Goal: Task Accomplishment & Management: Manage account settings

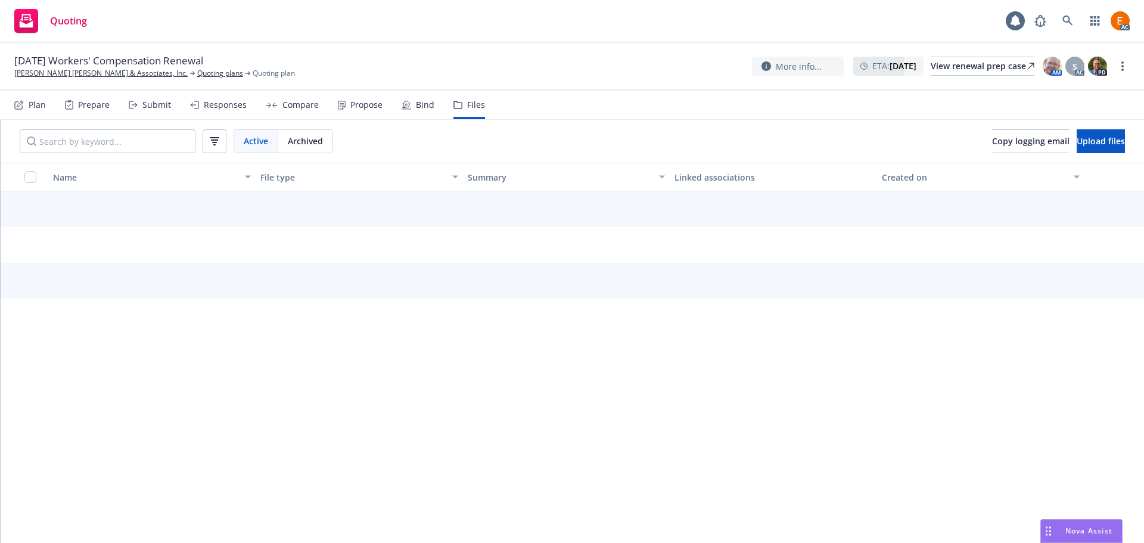
click at [1077, 151] on button "Upload files" at bounding box center [1101, 141] width 48 height 24
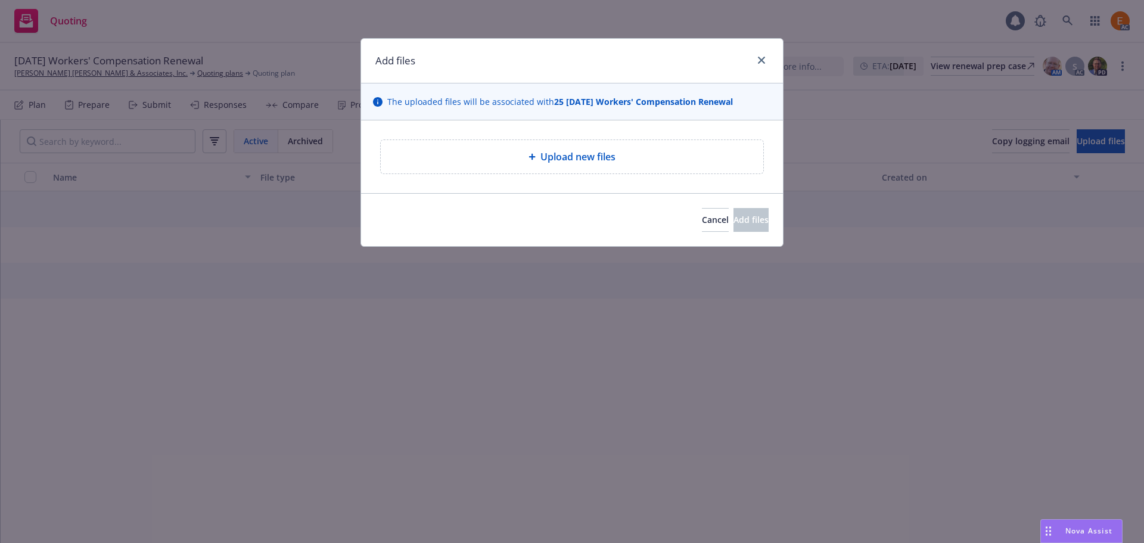
click at [512, 149] on div "Upload new files" at bounding box center [572, 156] width 383 height 33
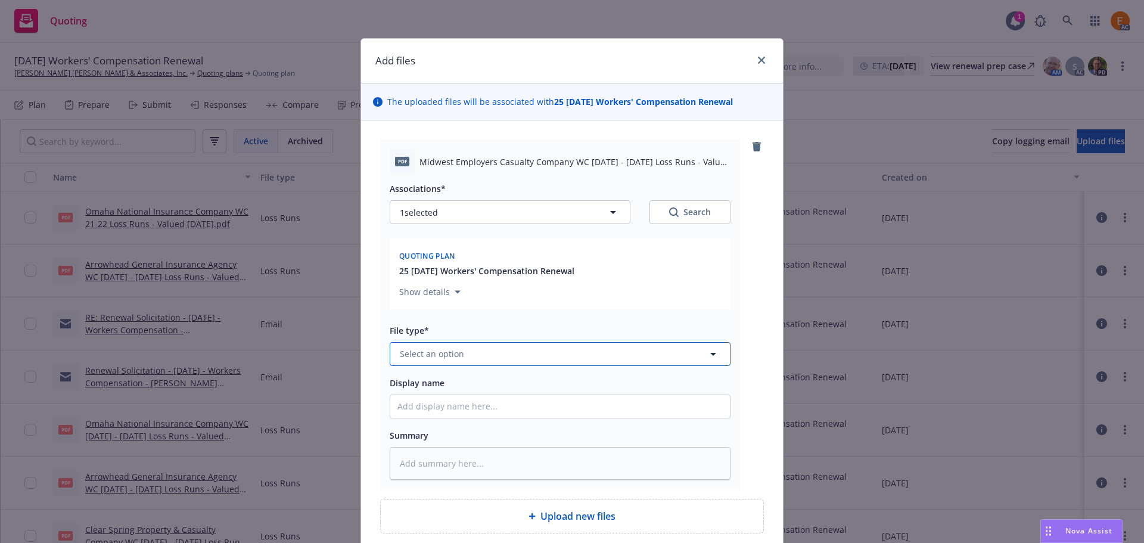
click at [492, 355] on button "Select an option" at bounding box center [560, 354] width 341 height 24
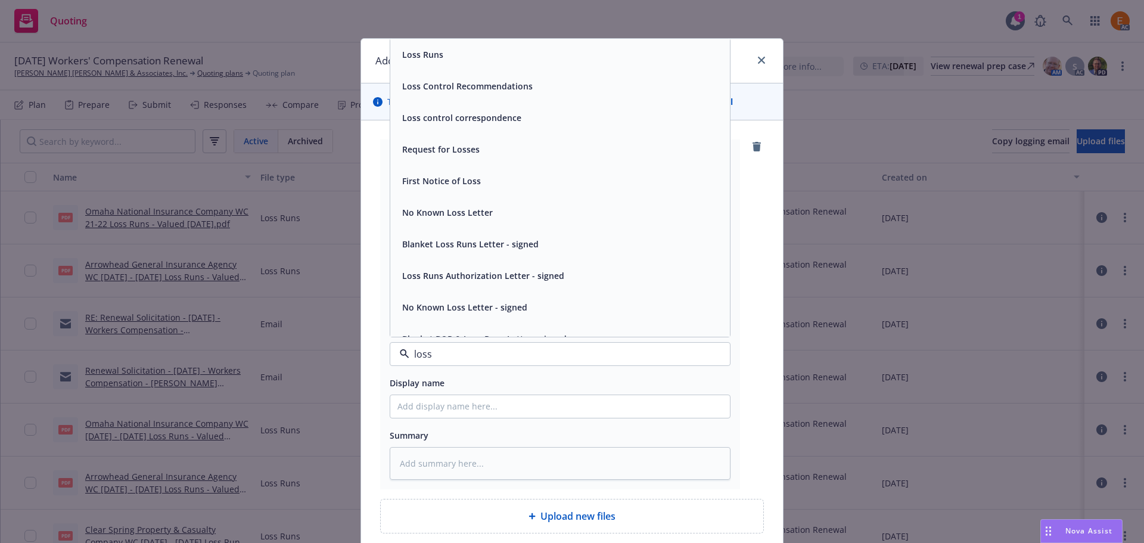
type input "loss r"
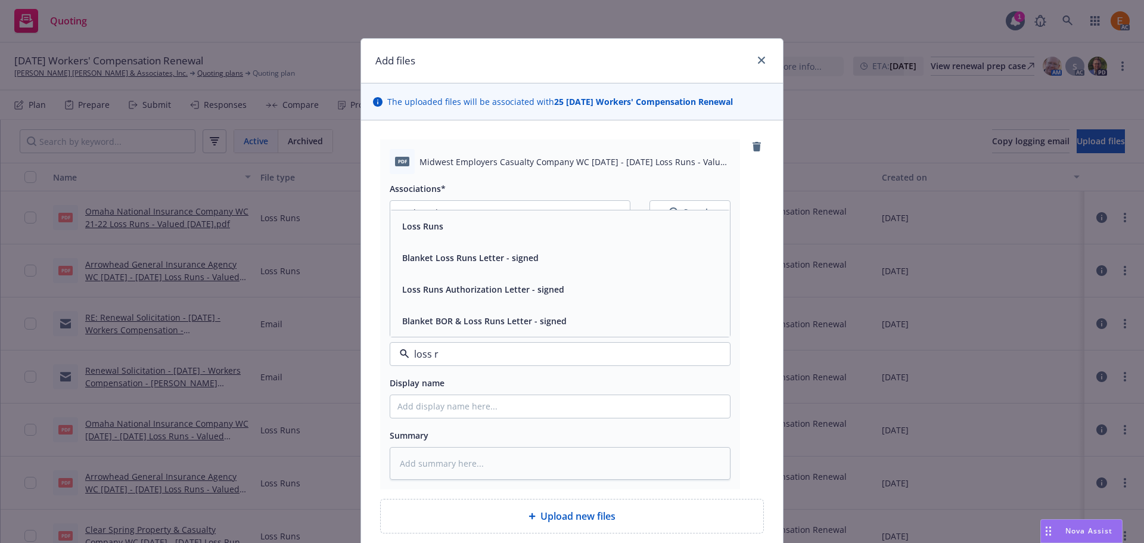
drag, startPoint x: 427, startPoint y: 234, endPoint x: 455, endPoint y: 233, distance: 28.6
click at [427, 233] on div "Loss Runs" at bounding box center [421, 225] width 48 height 17
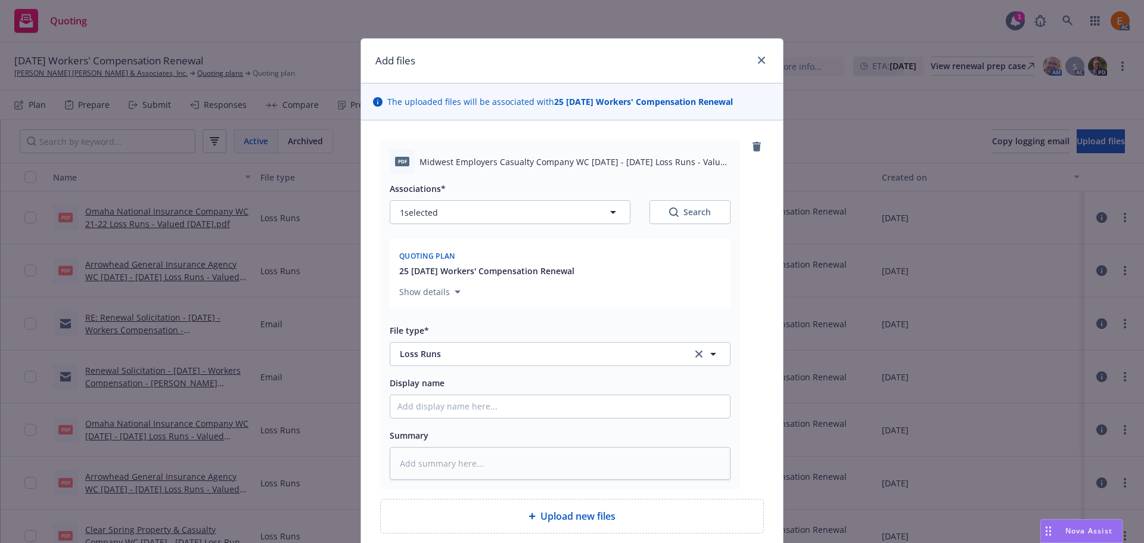
click at [666, 220] on button "Search" at bounding box center [689, 212] width 81 height 24
type textarea "x"
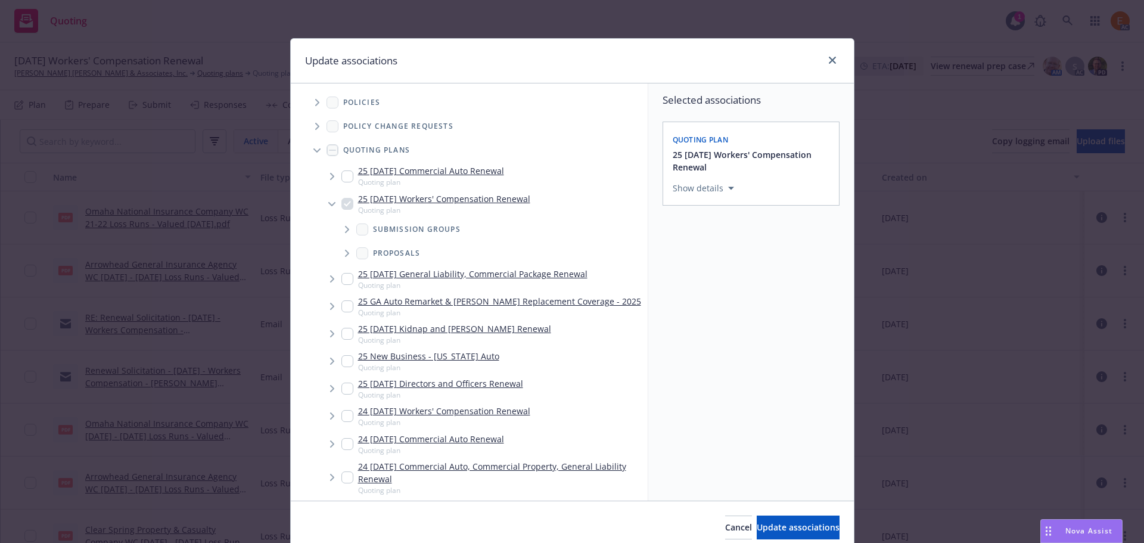
click at [313, 148] on icon "Tree Example" at bounding box center [316, 150] width 7 height 5
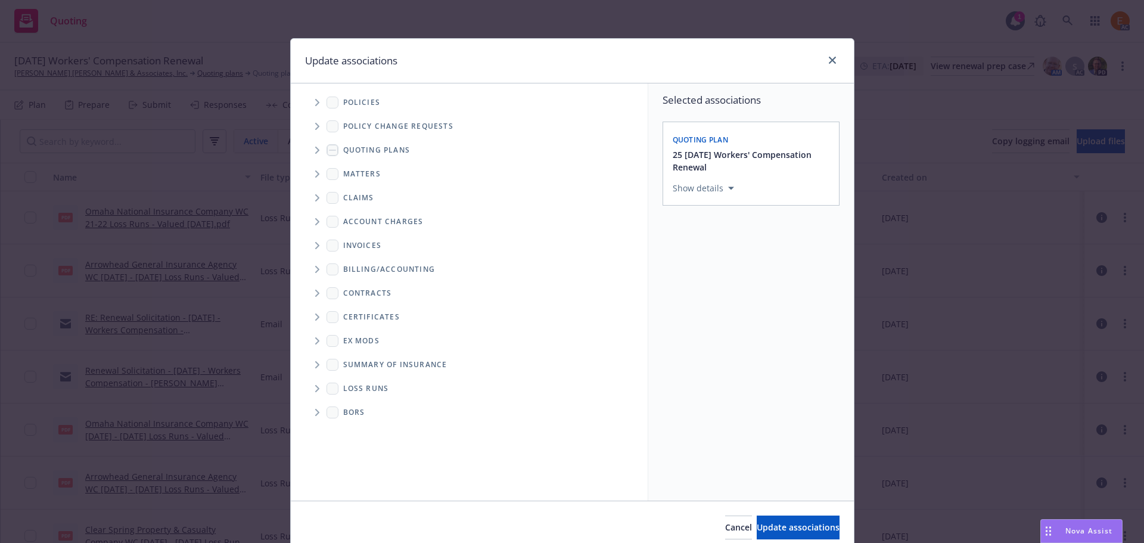
click at [317, 383] on span "Folder Tree Example" at bounding box center [316, 388] width 19 height 19
click at [374, 430] on link "2025" at bounding box center [371, 431] width 19 height 13
checkbox input "true"
click at [770, 526] on span "Update associations" at bounding box center [798, 526] width 83 height 11
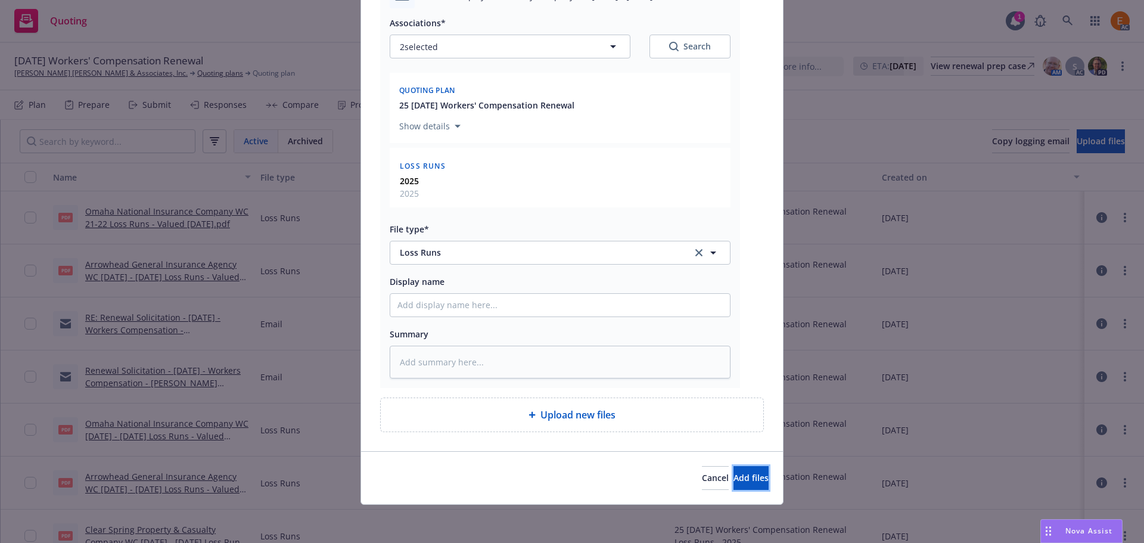
click at [745, 476] on button "Add files" at bounding box center [750, 478] width 35 height 24
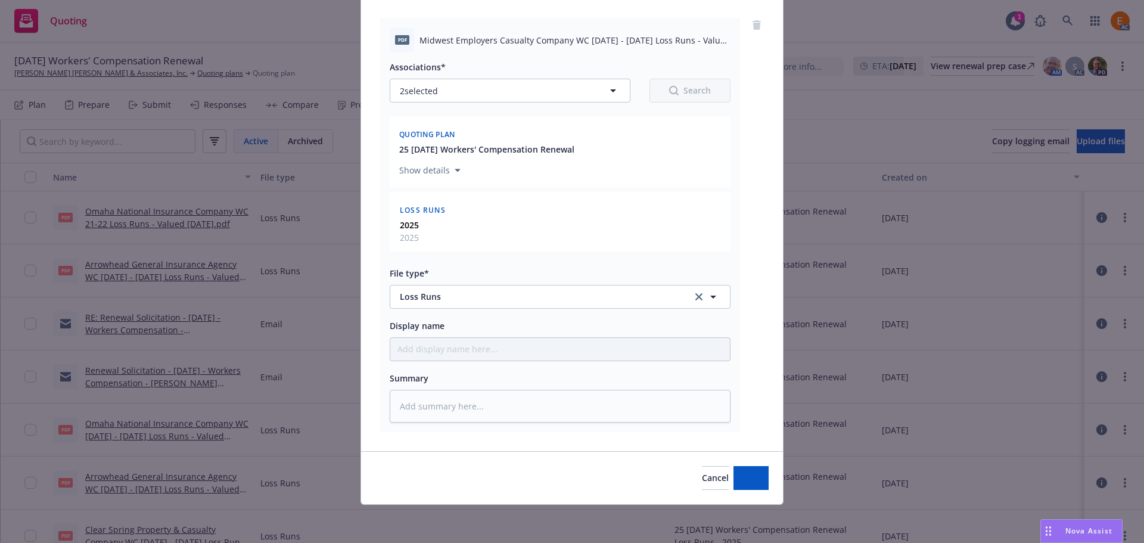
type textarea "x"
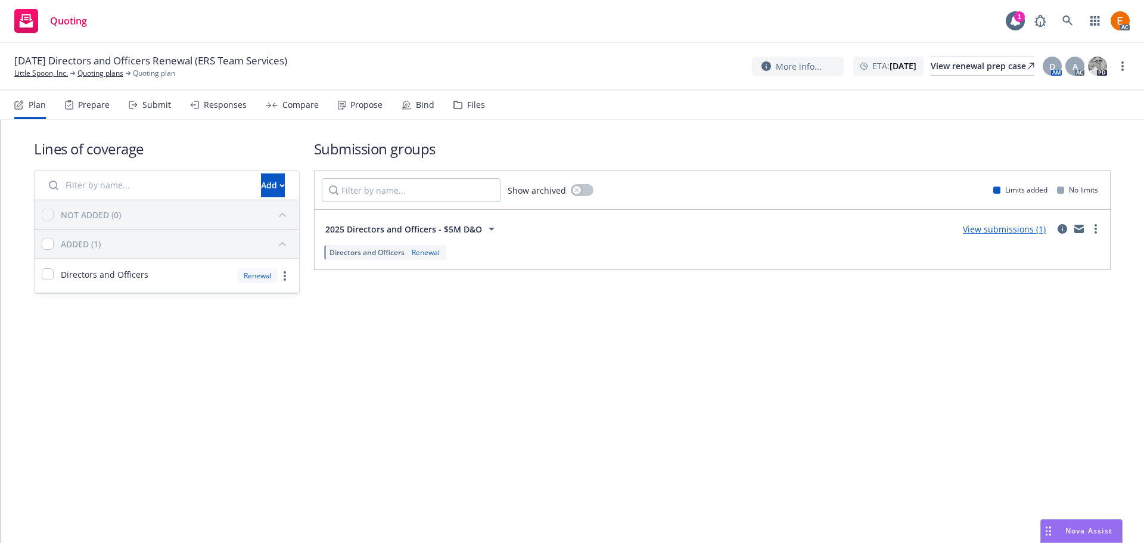
click at [464, 112] on div "Files" at bounding box center [469, 105] width 32 height 29
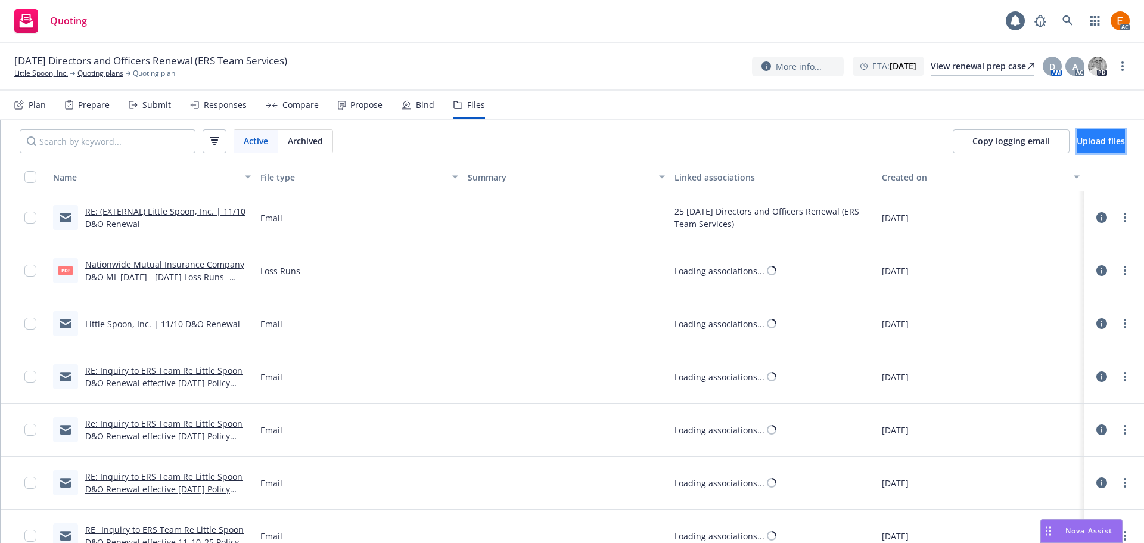
click at [1109, 143] on button "Upload files" at bounding box center [1101, 141] width 48 height 24
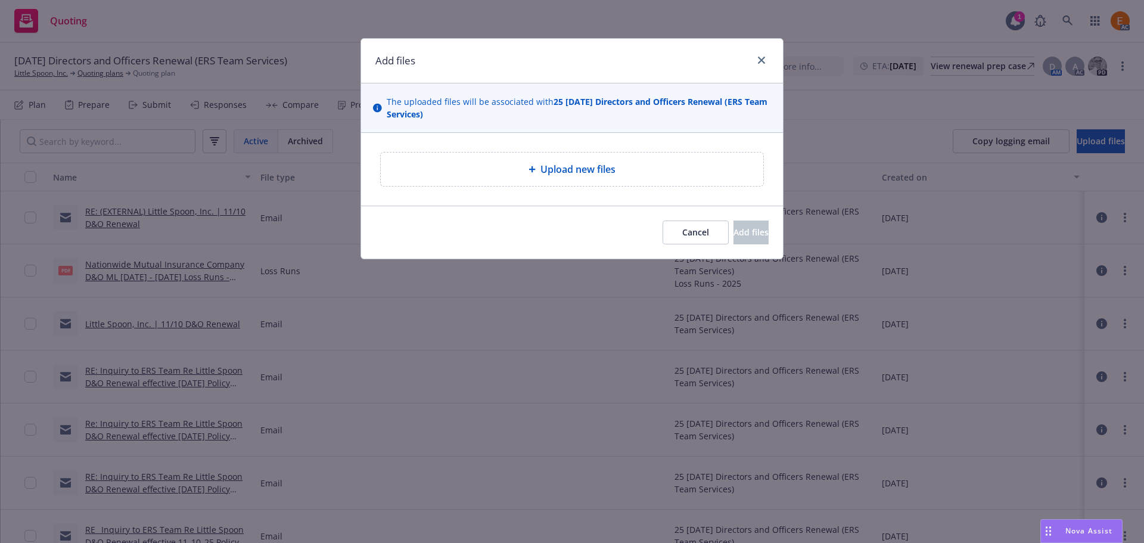
click at [542, 179] on div "Upload new files" at bounding box center [572, 169] width 383 height 33
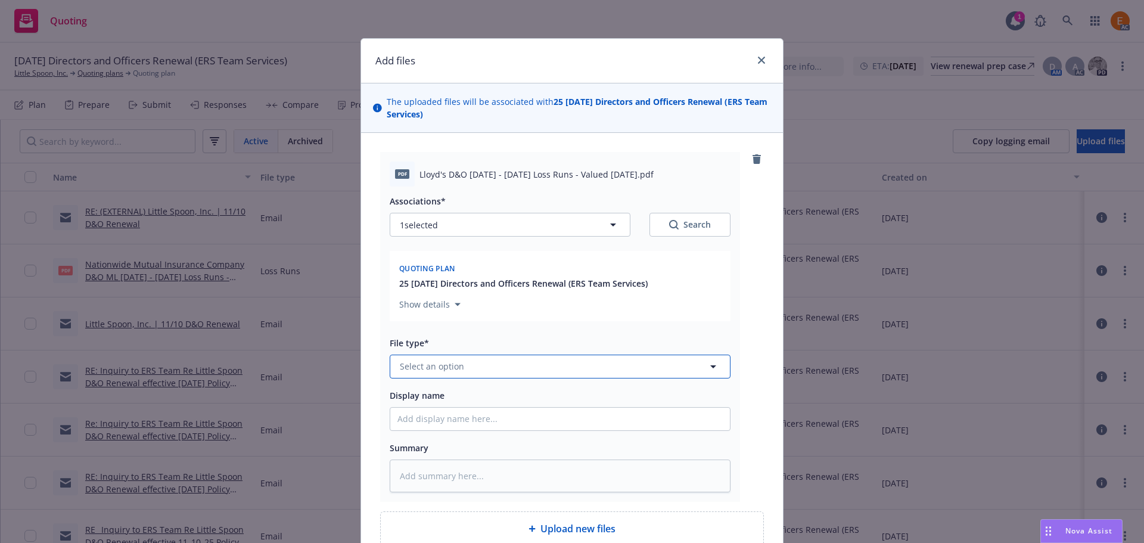
click at [555, 377] on button "Select an option" at bounding box center [560, 367] width 341 height 24
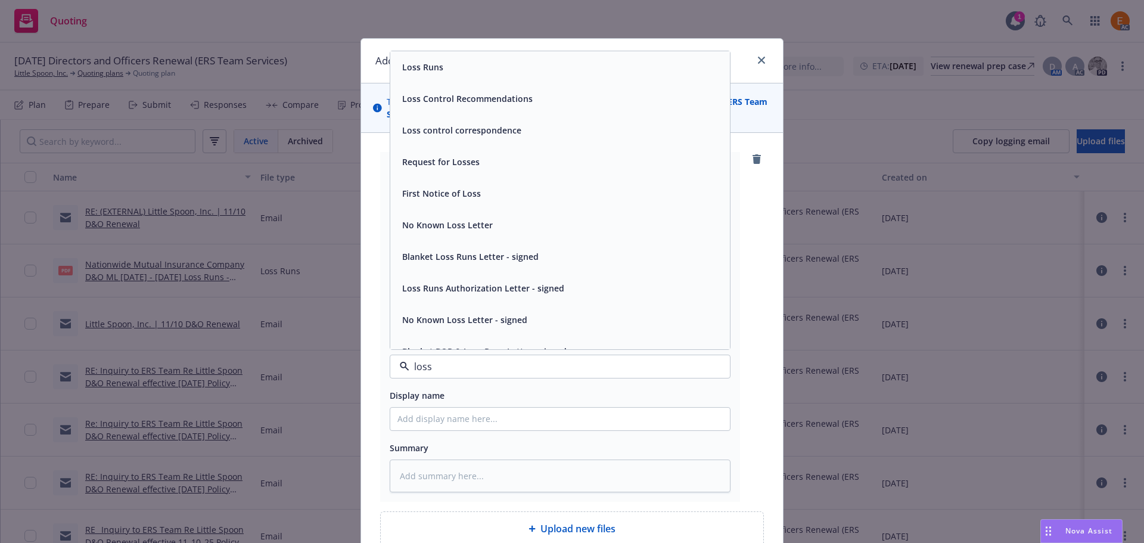
type input "loss r"
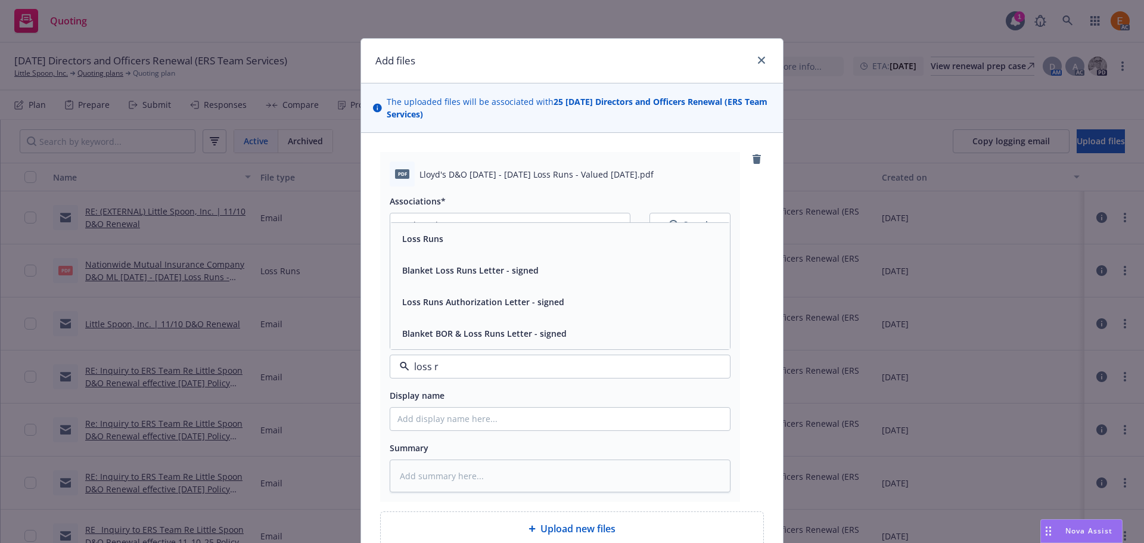
click at [498, 254] on div "Blanket Loss Runs Letter - signed" at bounding box center [560, 270] width 340 height 32
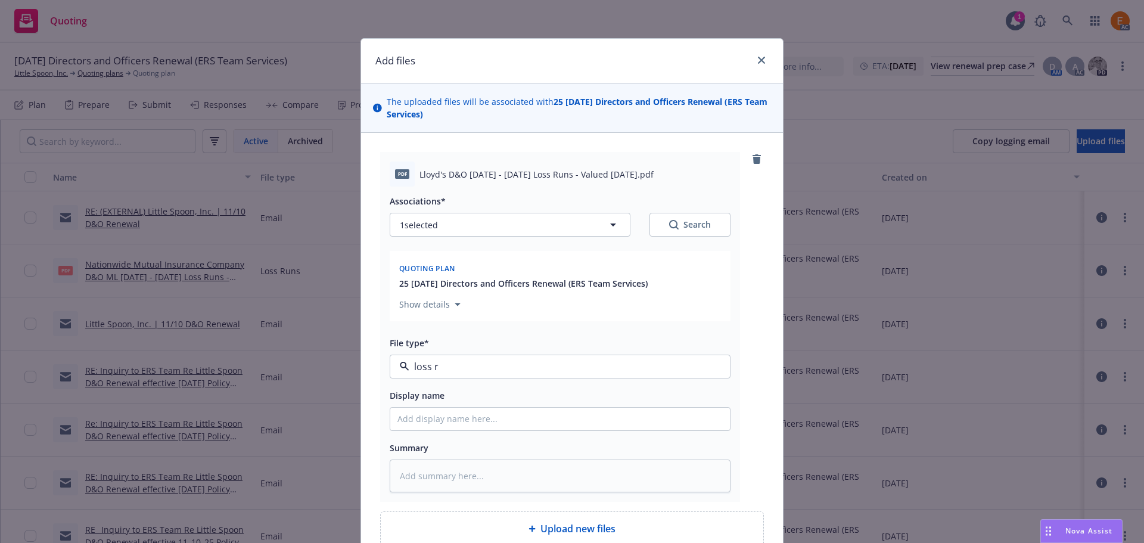
type textarea "x"
type input "Blanket Loss Runs Letter - signed"
click at [692, 365] on link "clear selection" at bounding box center [699, 366] width 14 height 14
type textarea "x"
click at [671, 370] on button "Select an option" at bounding box center [560, 367] width 341 height 24
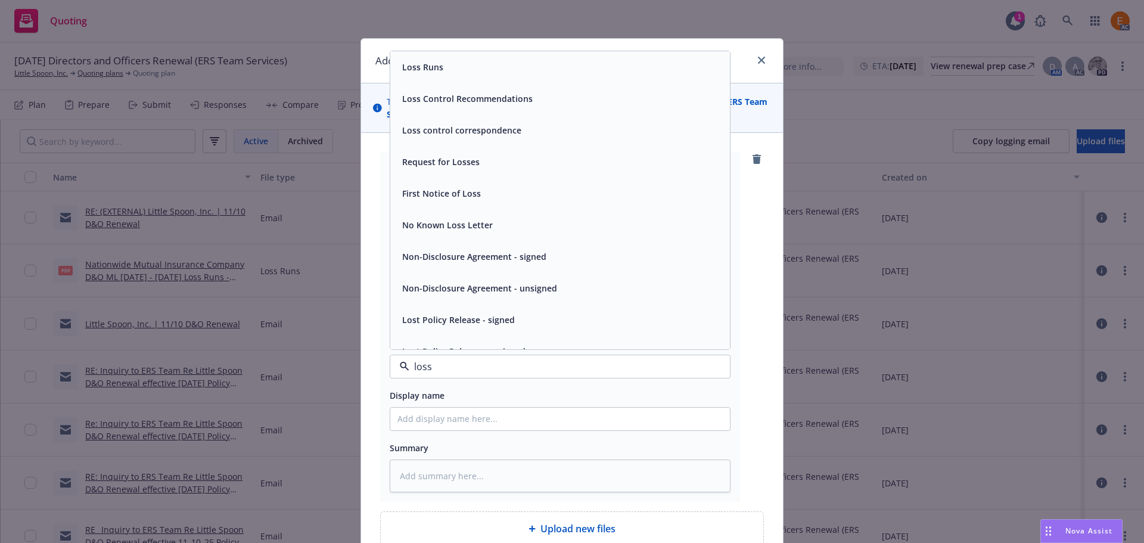
type input "loss r"
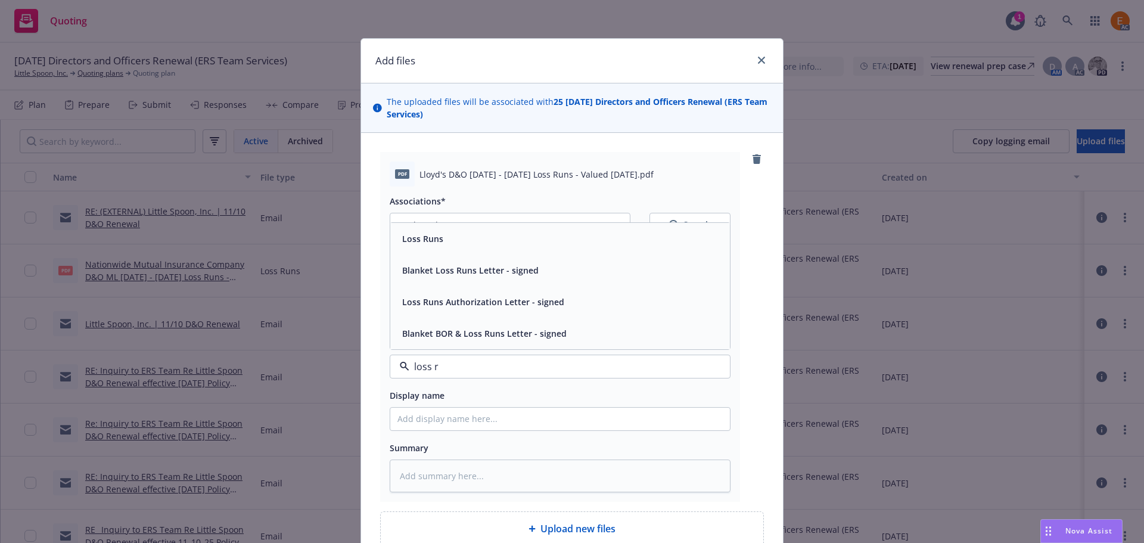
click at [441, 235] on div "Loss Runs" at bounding box center [559, 238] width 325 height 17
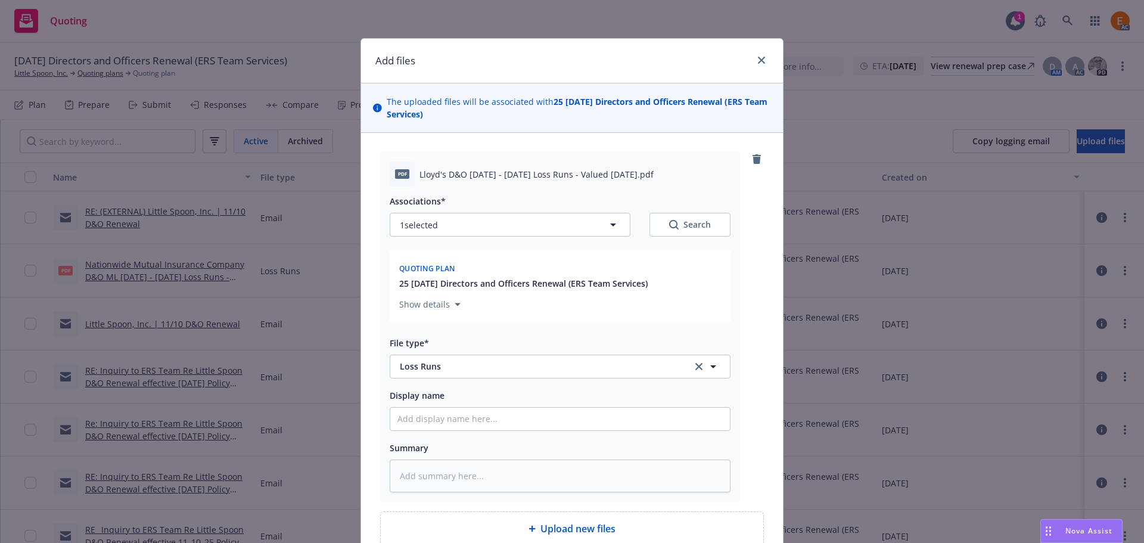
click at [669, 234] on button "Search" at bounding box center [689, 225] width 81 height 24
type textarea "x"
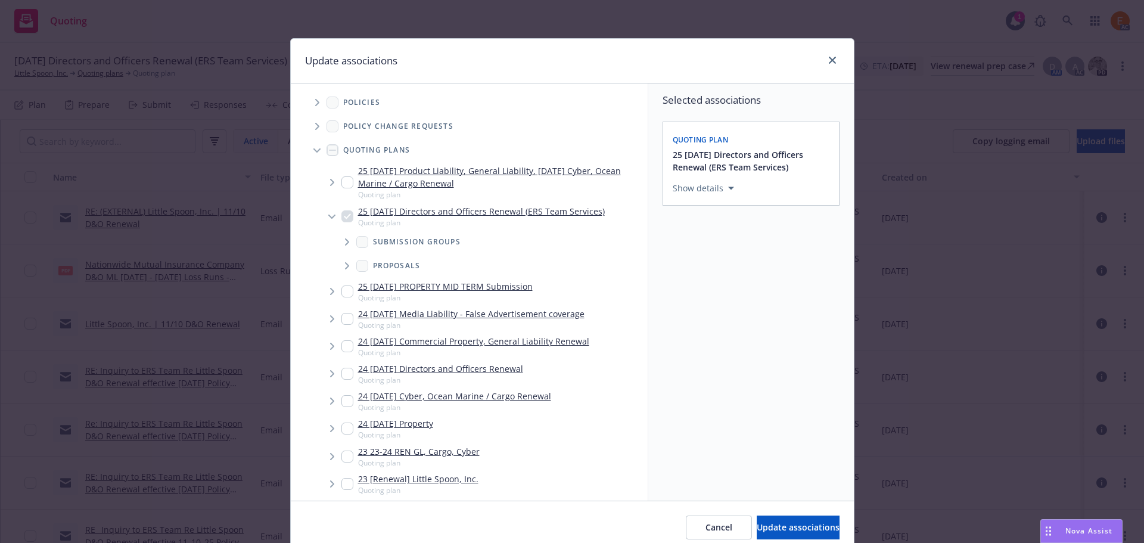
click at [313, 152] on icon "Tree Example" at bounding box center [316, 150] width 7 height 5
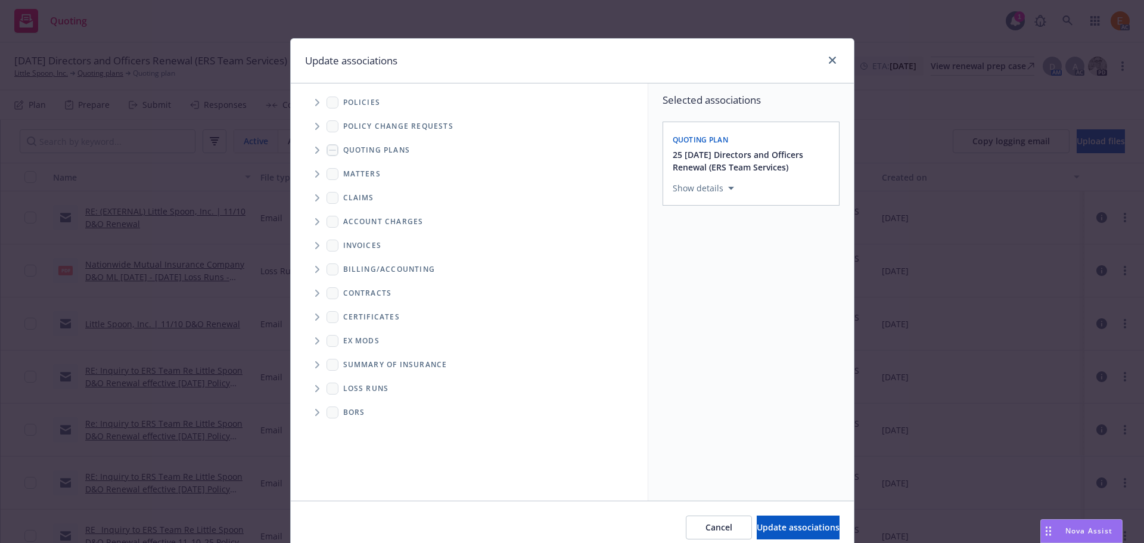
click at [315, 390] on icon "Folder Tree Example" at bounding box center [317, 388] width 4 height 7
click at [354, 428] on div "2025" at bounding box center [362, 430] width 38 height 17
checkbox input "true"
click at [770, 530] on span "Update associations" at bounding box center [798, 526] width 83 height 11
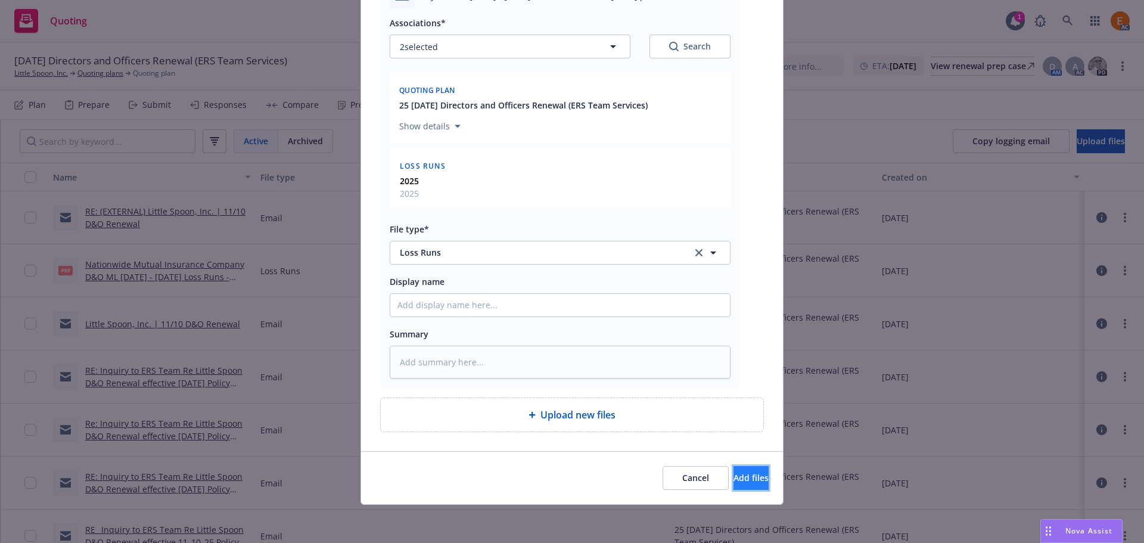
click at [737, 479] on span "Add files" at bounding box center [750, 477] width 35 height 11
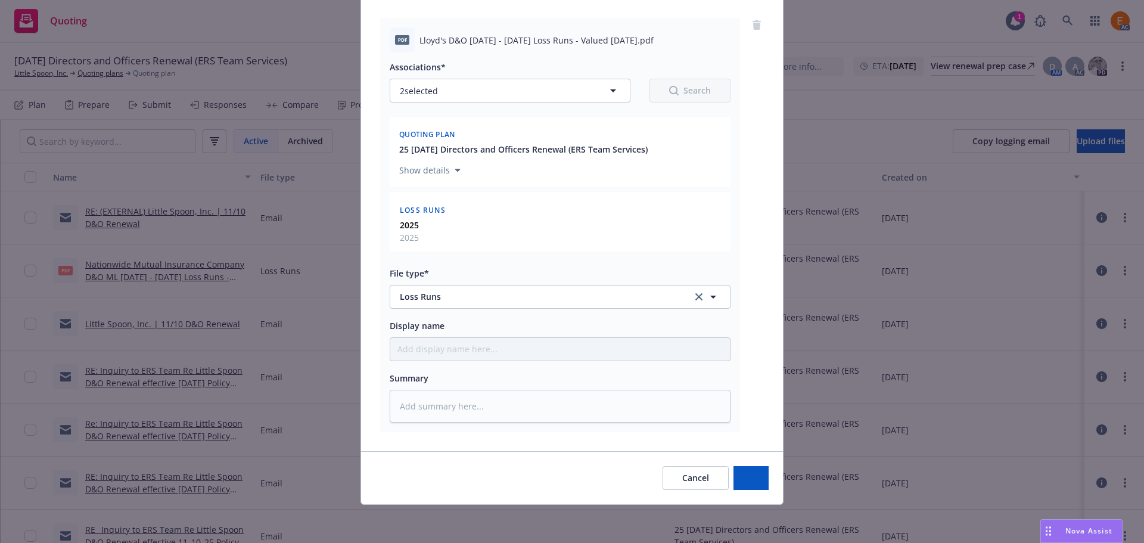
type textarea "x"
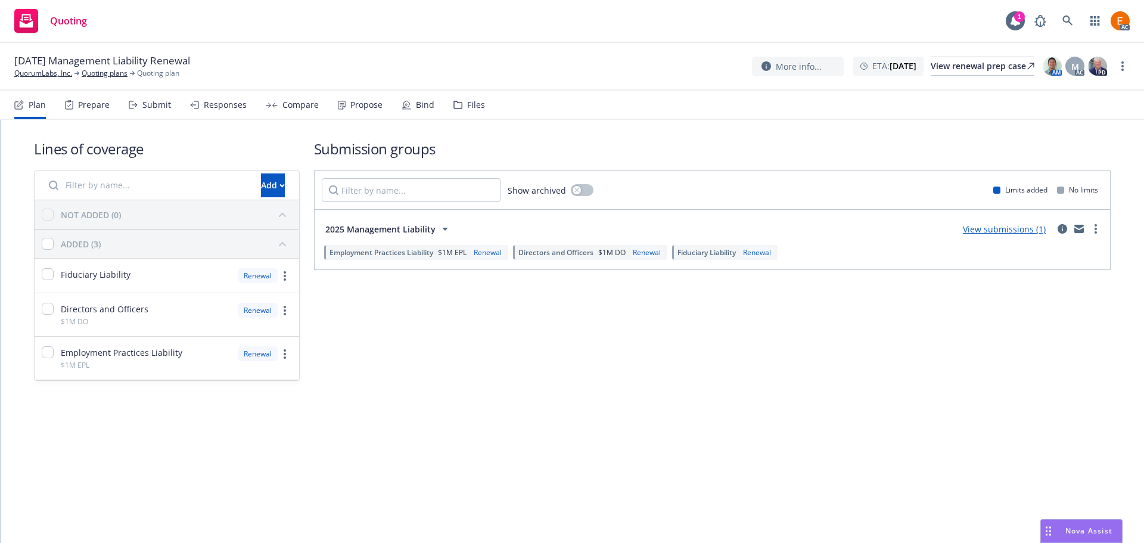
click at [470, 110] on div "Files" at bounding box center [476, 105] width 18 height 10
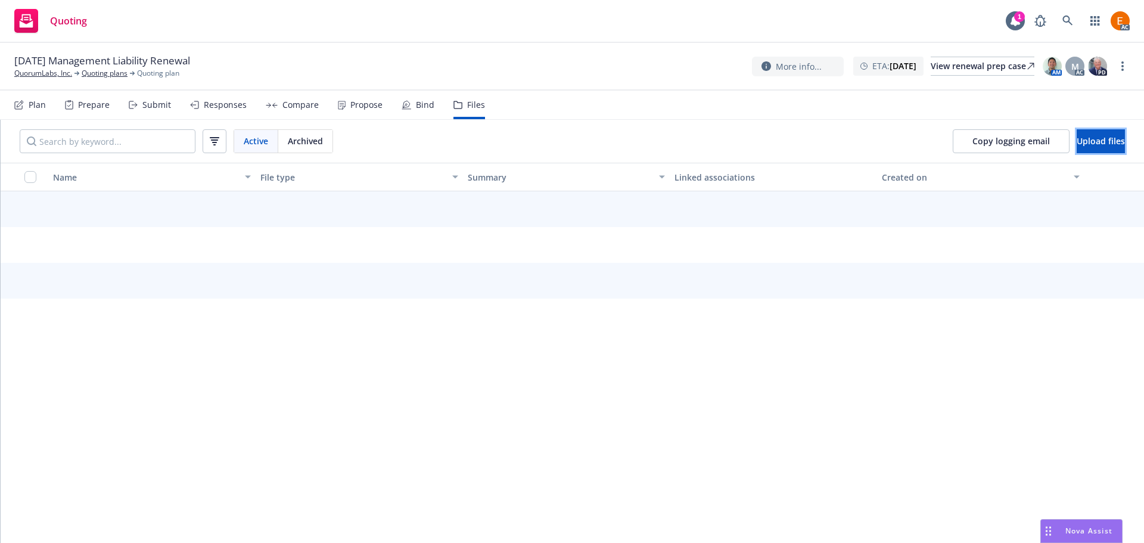
click at [1093, 136] on span "Upload files" at bounding box center [1101, 140] width 48 height 11
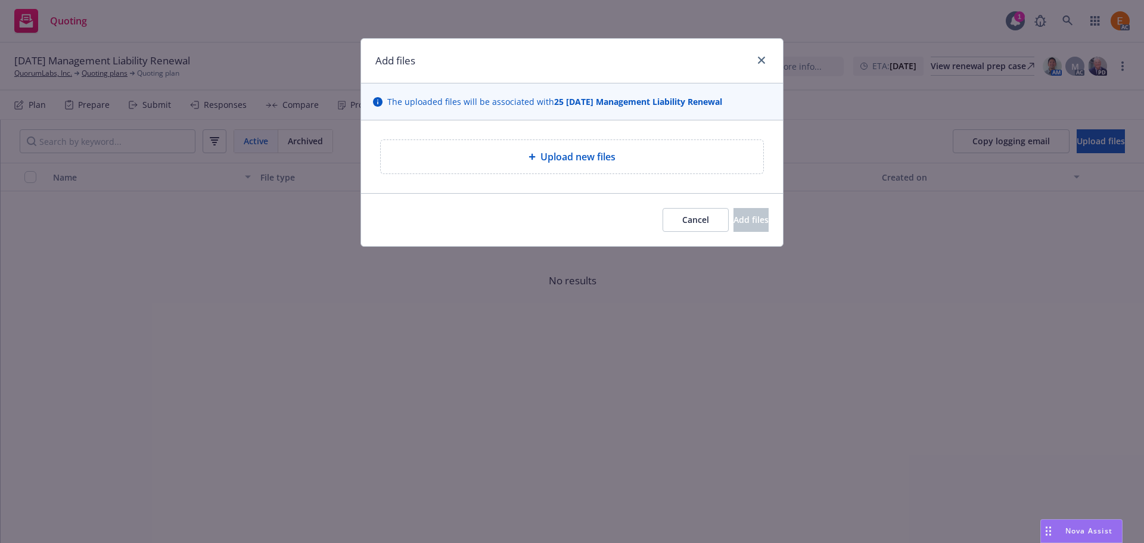
click at [579, 161] on span "Upload new files" at bounding box center [577, 157] width 75 height 14
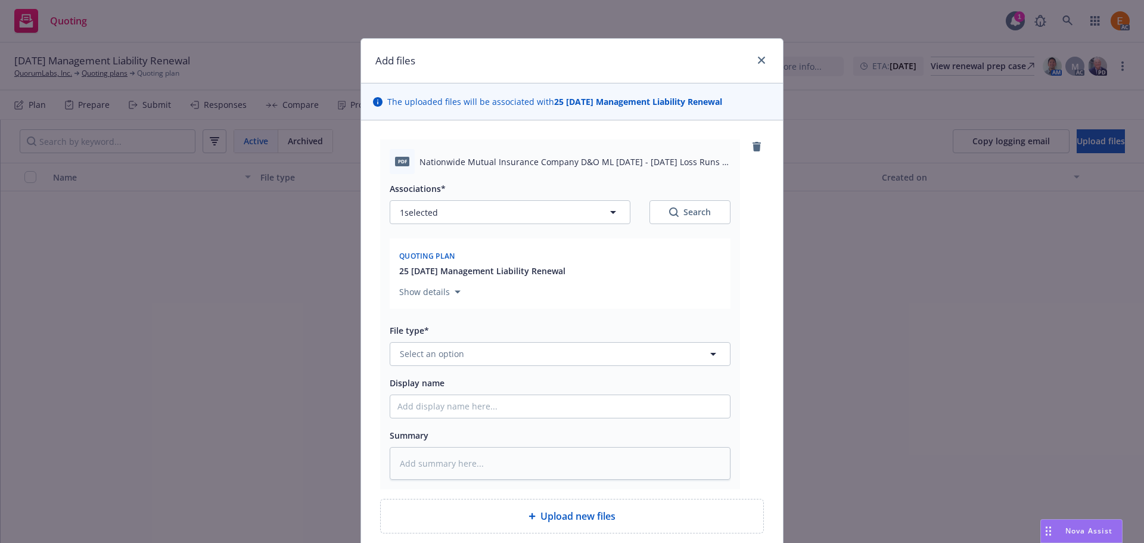
click at [543, 341] on div "File type* Select an option" at bounding box center [560, 344] width 341 height 43
click at [560, 365] on button "Select an option" at bounding box center [560, 354] width 341 height 24
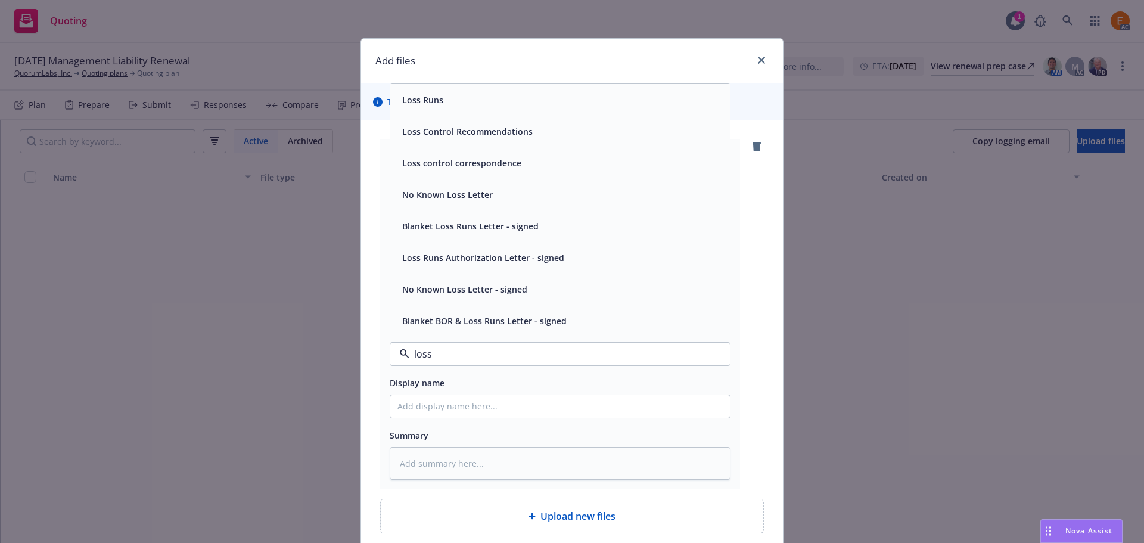
type input "loss r"
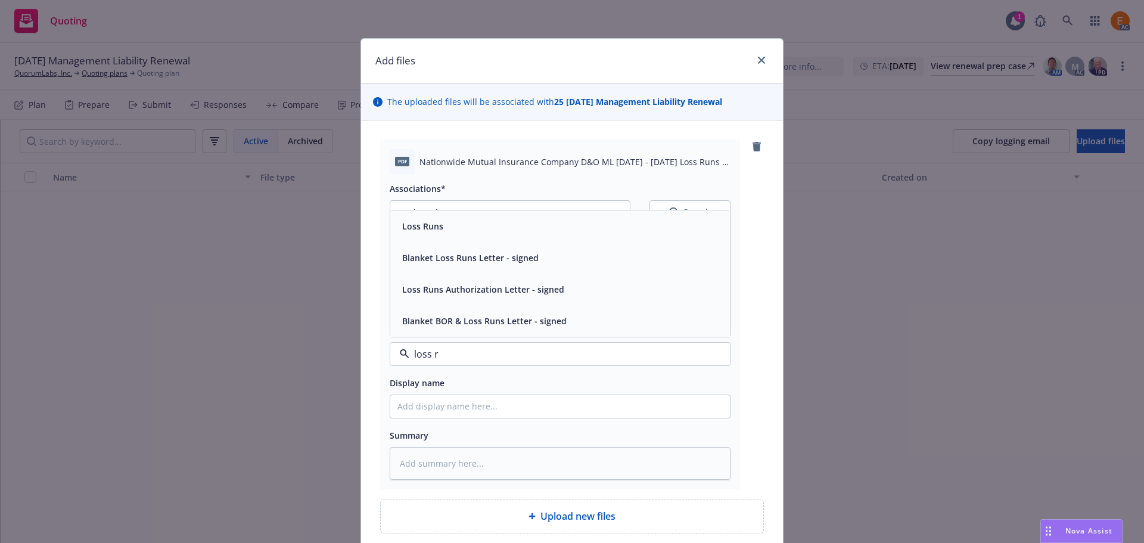
click at [443, 228] on div "Loss Runs" at bounding box center [559, 225] width 325 height 17
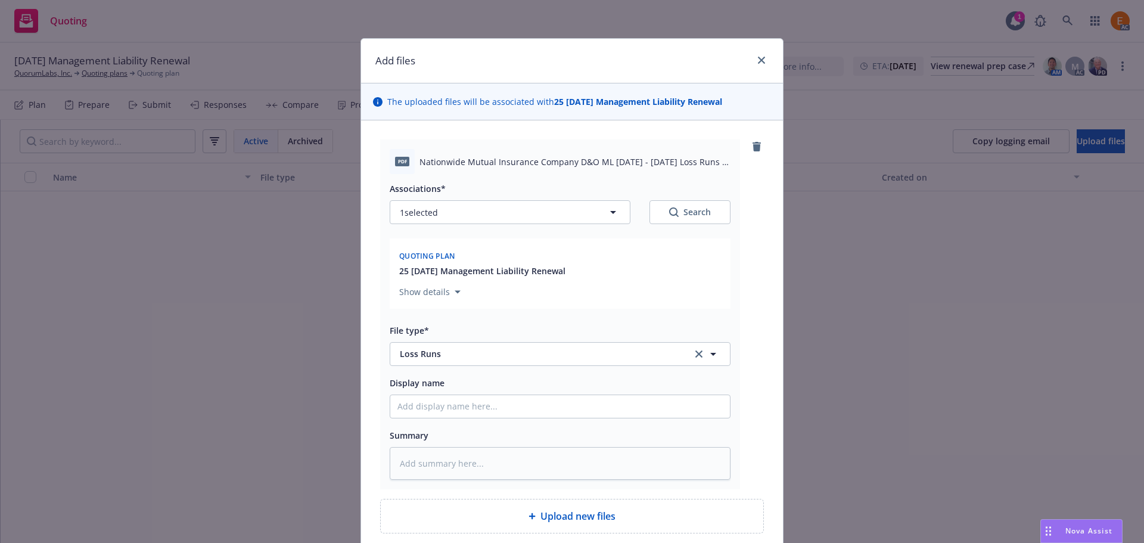
click at [688, 225] on div "Associations* 1 selected Search Quoting plan 25 11/10/25 Management Liability R…" at bounding box center [560, 247] width 341 height 132
click at [683, 216] on div "Search" at bounding box center [690, 212] width 42 height 12
type textarea "x"
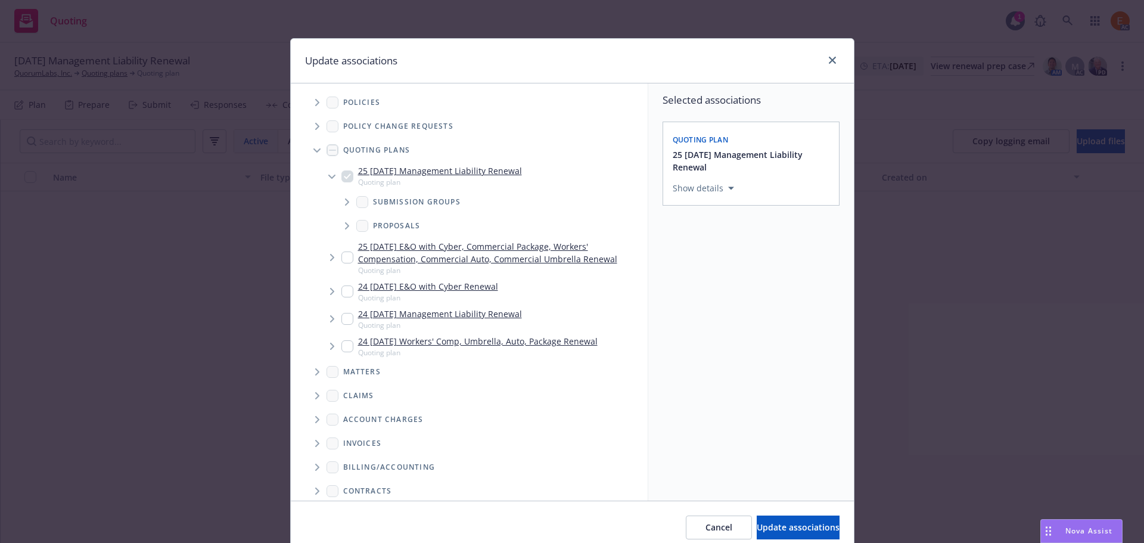
click at [309, 152] on span "Tree Example" at bounding box center [316, 150] width 19 height 19
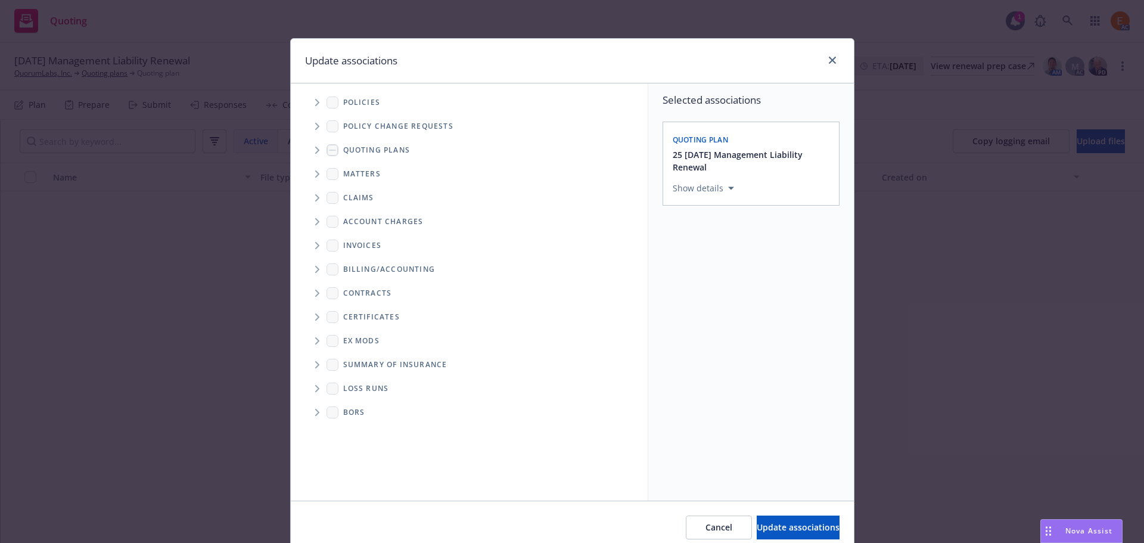
click at [316, 384] on span "Folder Tree Example" at bounding box center [316, 388] width 19 height 19
click at [344, 410] on input "Folder Tree Example" at bounding box center [349, 409] width 12 height 12
checkbox input "true"
click at [758, 260] on button "Select an option" at bounding box center [751, 271] width 157 height 24
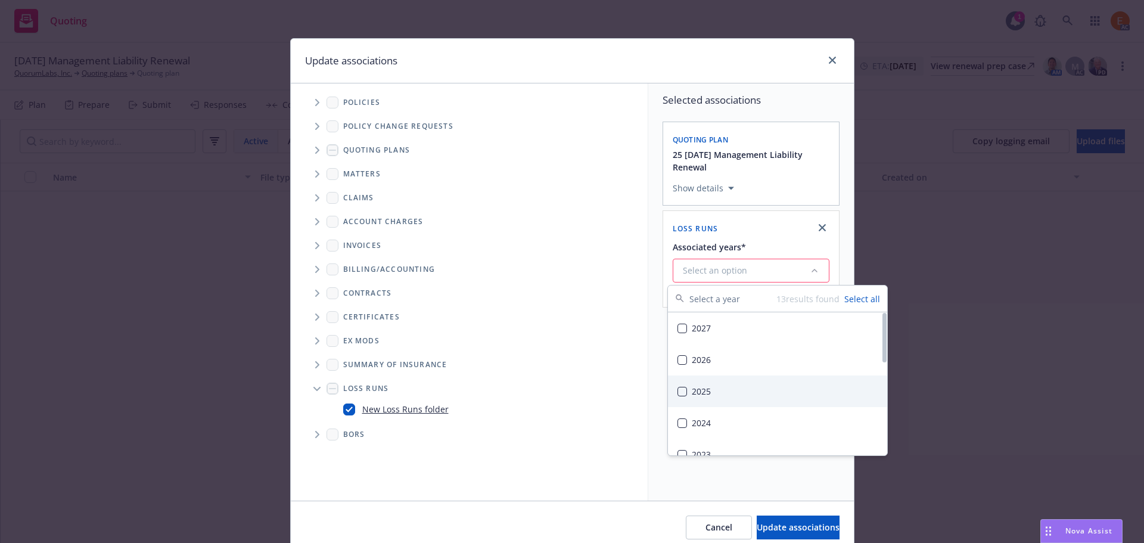
click at [711, 390] on div "2025" at bounding box center [777, 391] width 219 height 32
click at [783, 526] on span "Update associations" at bounding box center [798, 526] width 83 height 11
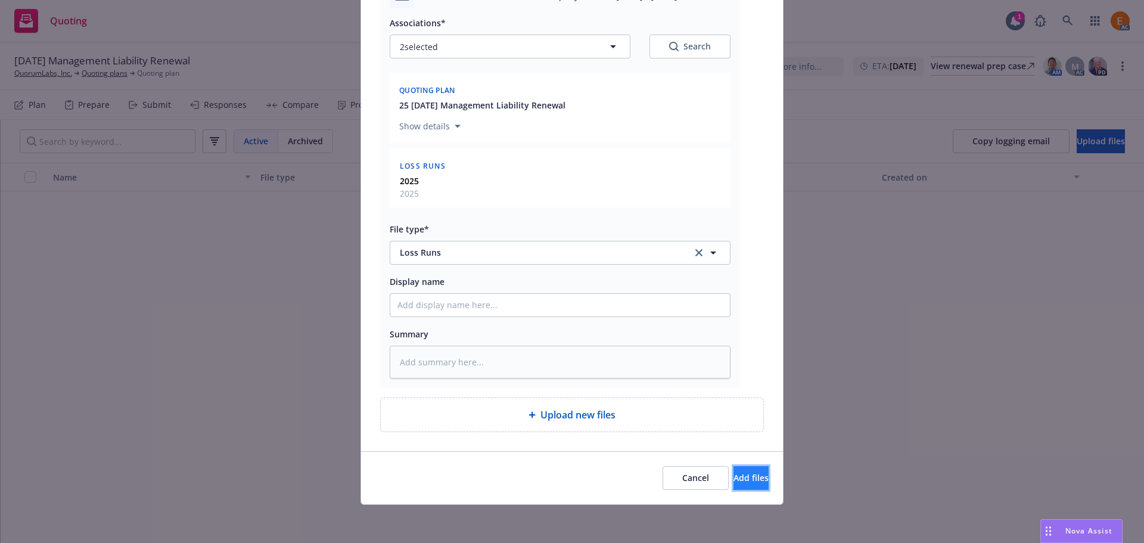
click at [738, 466] on button "Add files" at bounding box center [750, 478] width 35 height 24
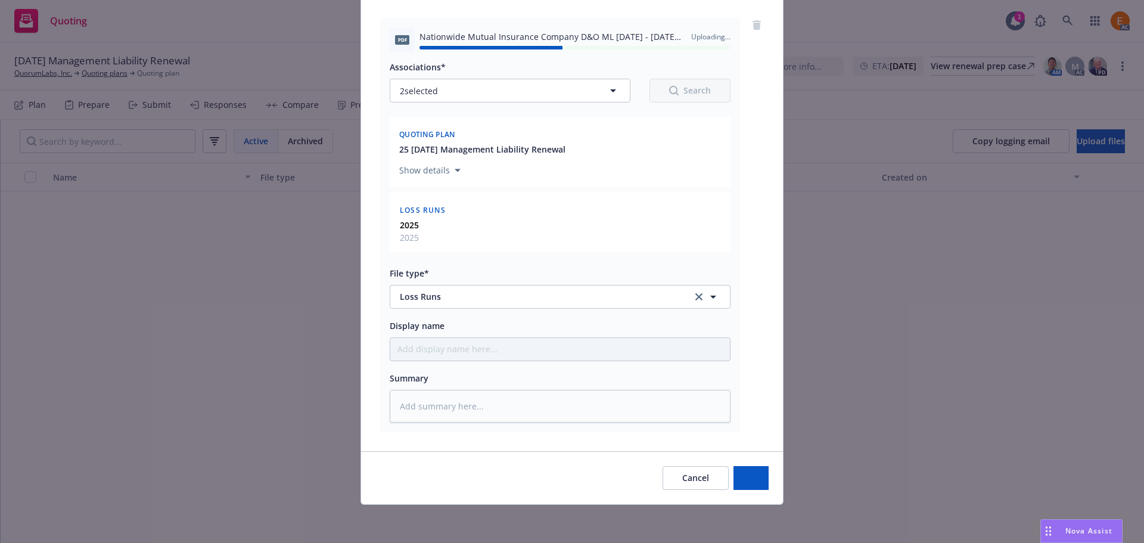
type textarea "x"
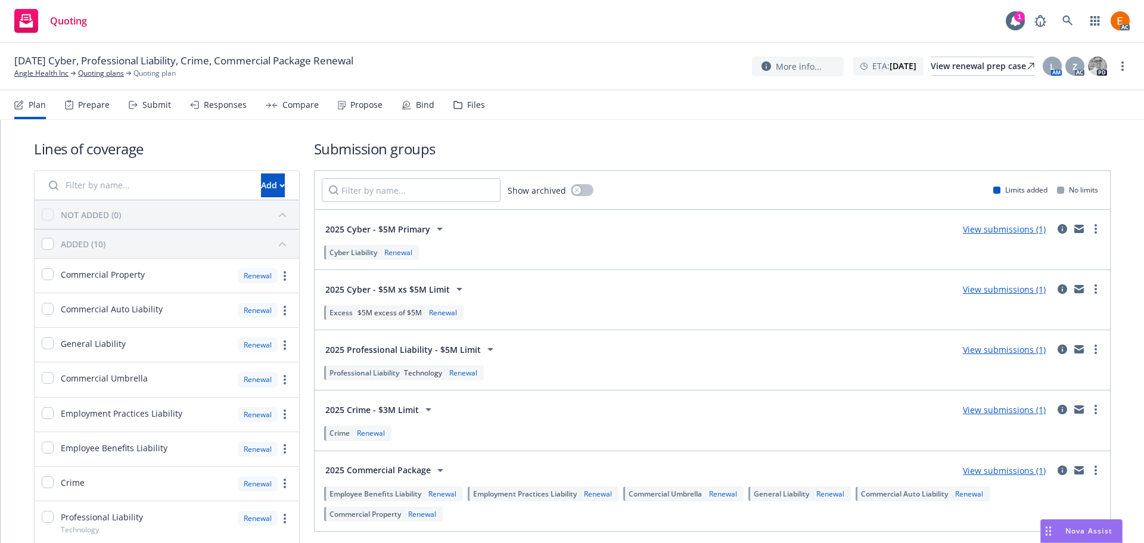
drag, startPoint x: 495, startPoint y: 119, endPoint x: 476, endPoint y: 110, distance: 20.3
click at [493, 119] on nav "Plan Prepare Submit Responses Compare Propose Bind Files" at bounding box center [571, 105] width 1115 height 29
click at [474, 110] on div "Files" at bounding box center [476, 105] width 18 height 10
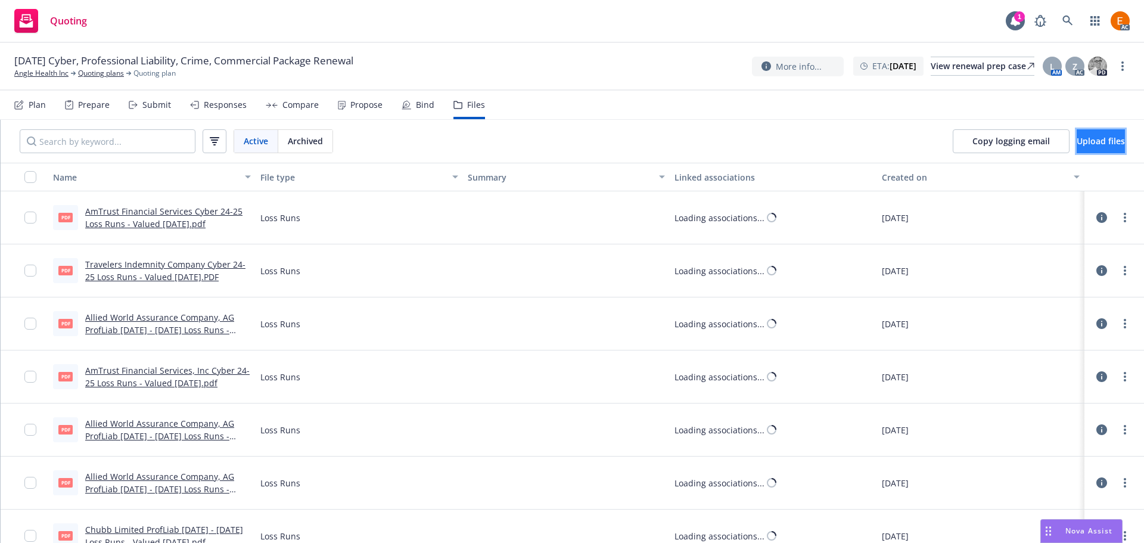
click at [1100, 138] on span "Upload files" at bounding box center [1101, 140] width 48 height 11
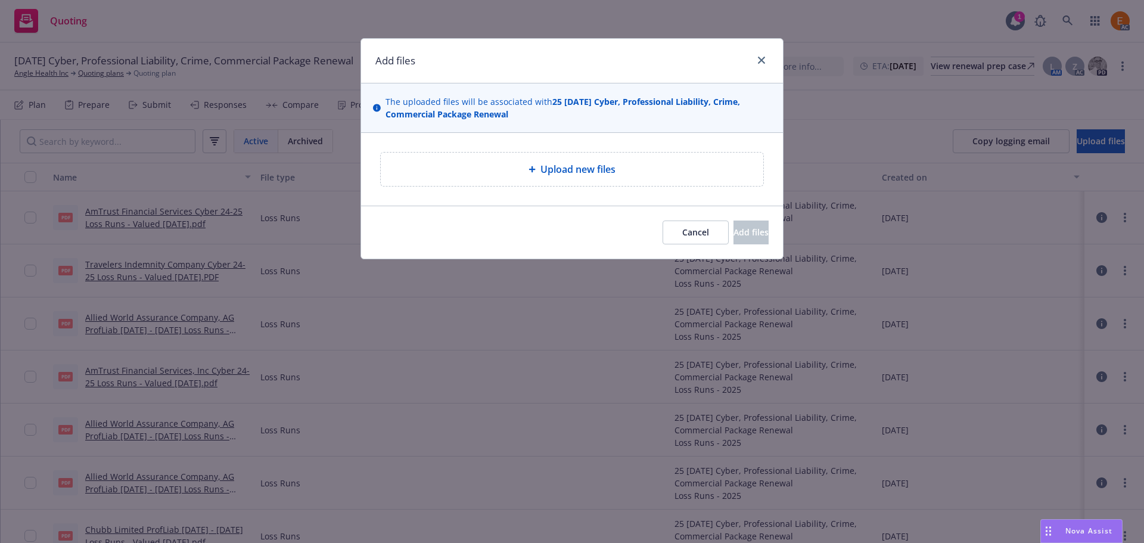
click at [655, 178] on div "Upload new files" at bounding box center [572, 169] width 383 height 33
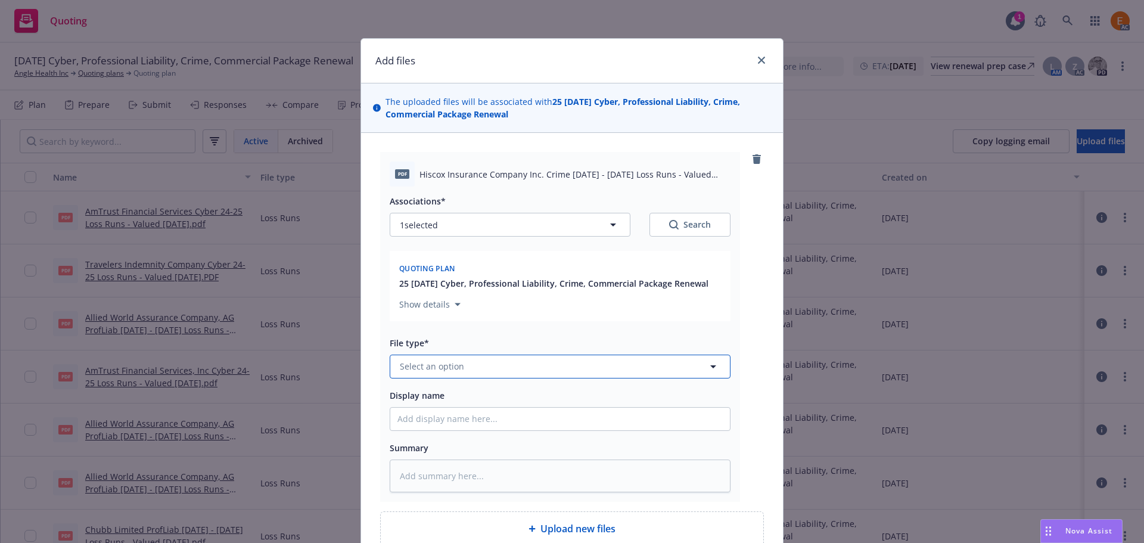
click at [479, 364] on button "Select an option" at bounding box center [560, 367] width 341 height 24
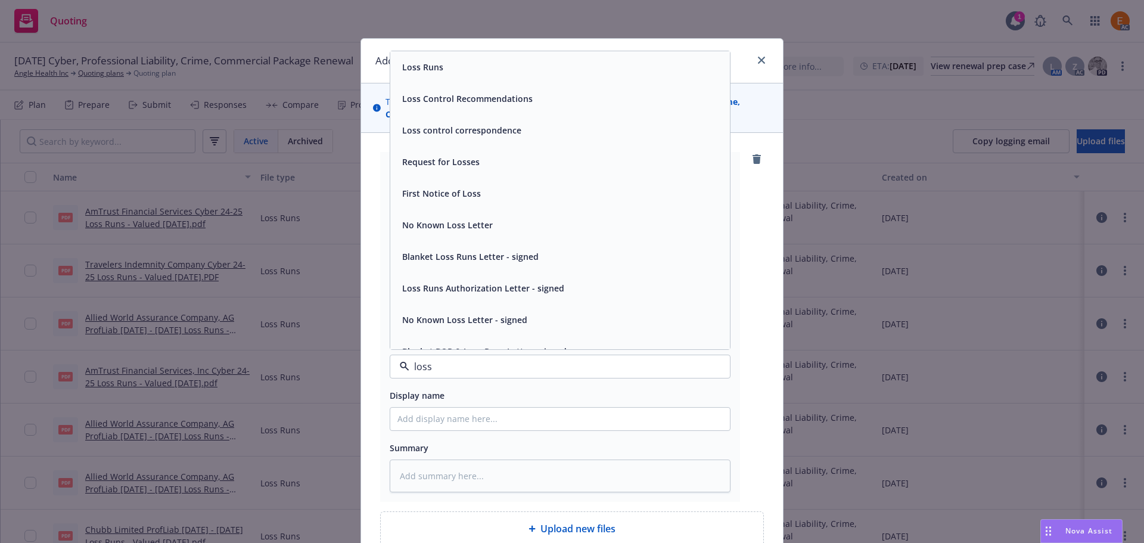
type input "loss r"
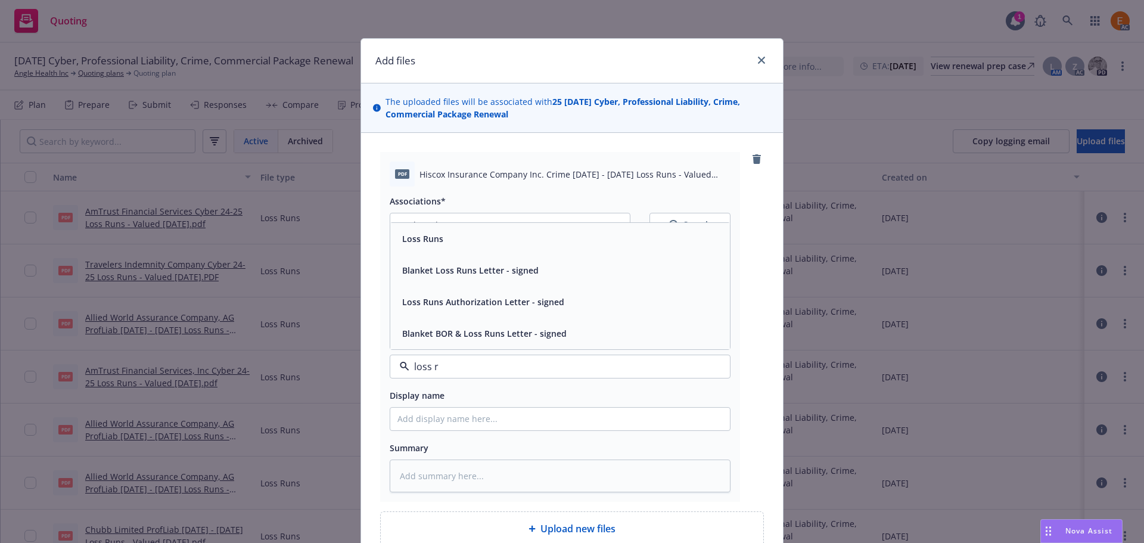
click at [497, 237] on div "Loss Runs" at bounding box center [559, 238] width 325 height 17
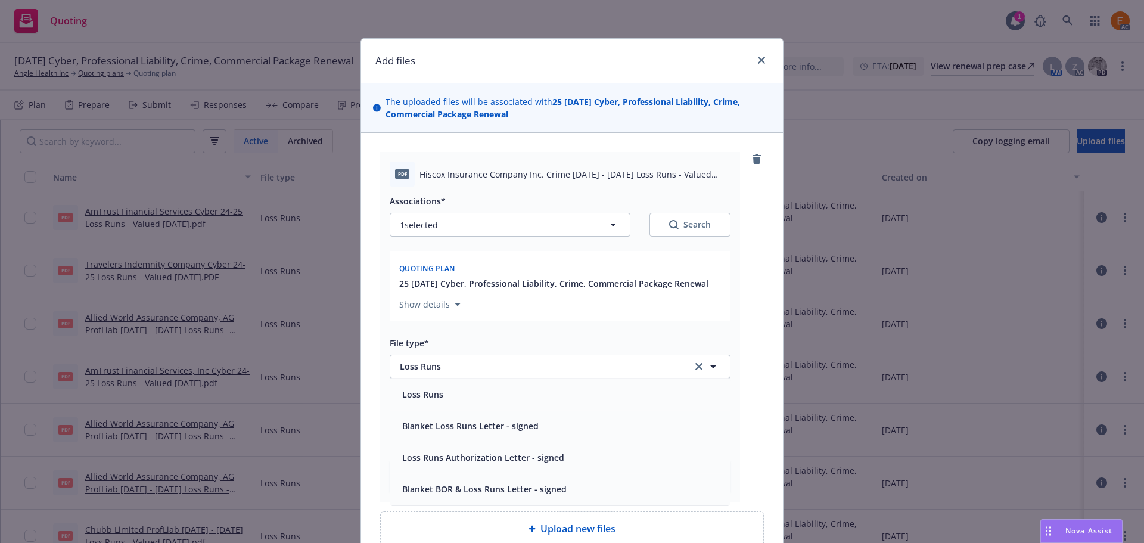
click at [650, 226] on button "Search" at bounding box center [689, 225] width 81 height 24
type textarea "x"
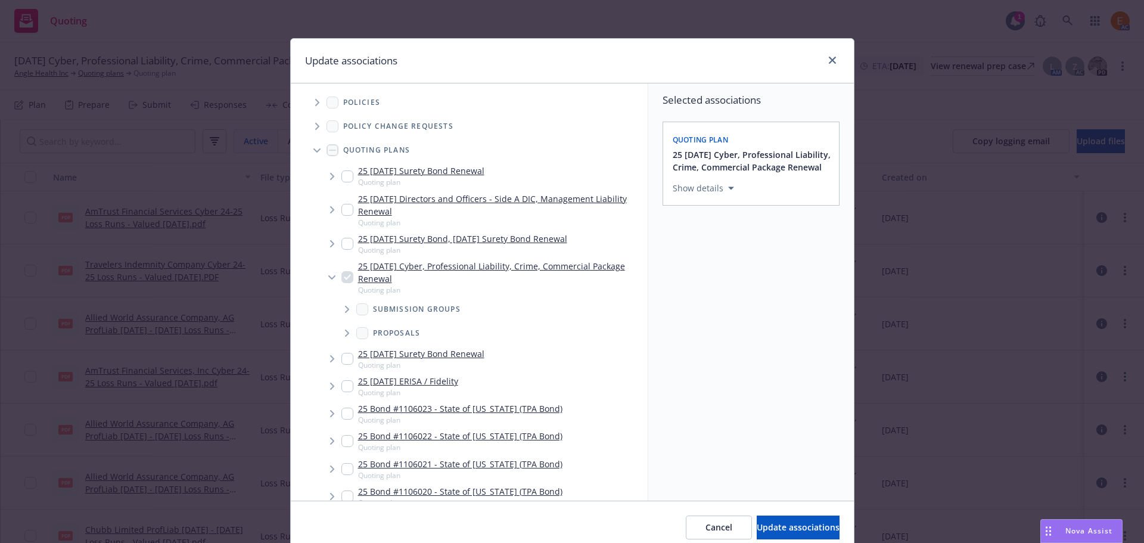
click at [313, 153] on icon "Tree Example" at bounding box center [316, 150] width 7 height 5
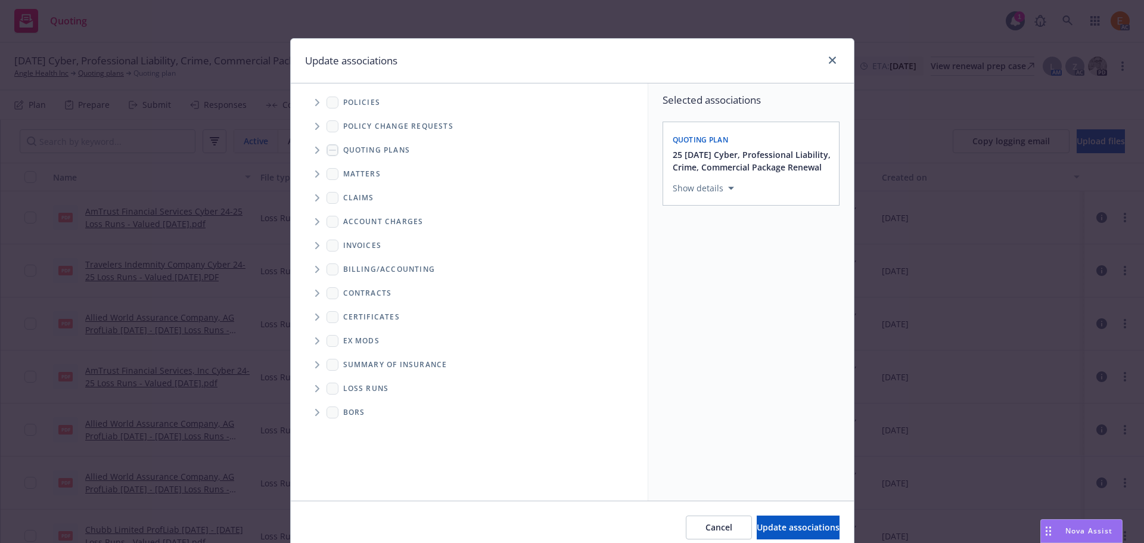
click at [311, 395] on span "Folder Tree Example" at bounding box center [316, 388] width 19 height 19
click at [355, 428] on div "2025" at bounding box center [362, 430] width 38 height 17
checkbox input "true"
click at [776, 517] on button "Update associations" at bounding box center [798, 527] width 83 height 24
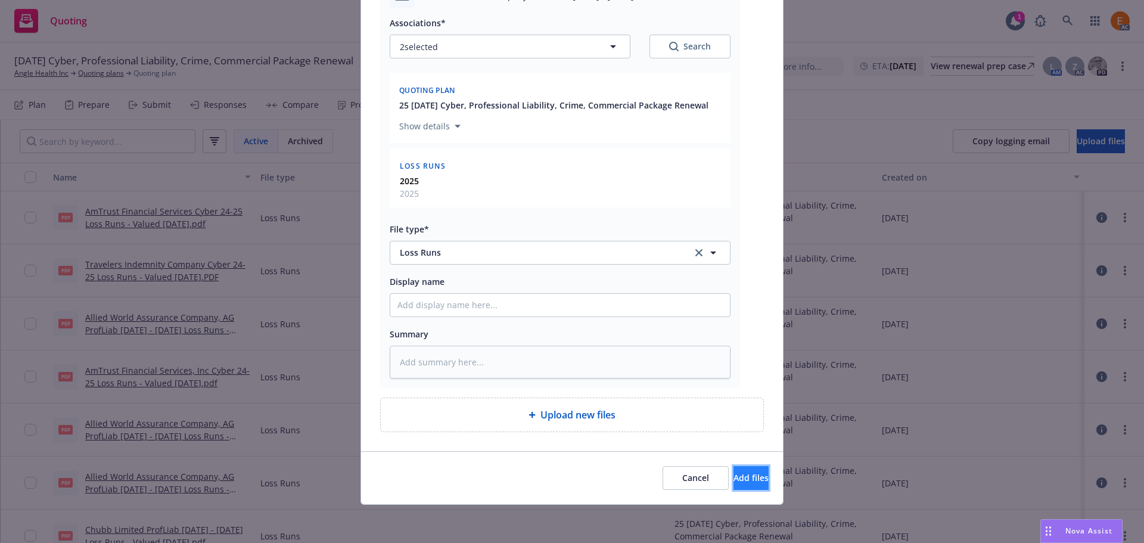
click at [736, 472] on span "Add files" at bounding box center [750, 477] width 35 height 11
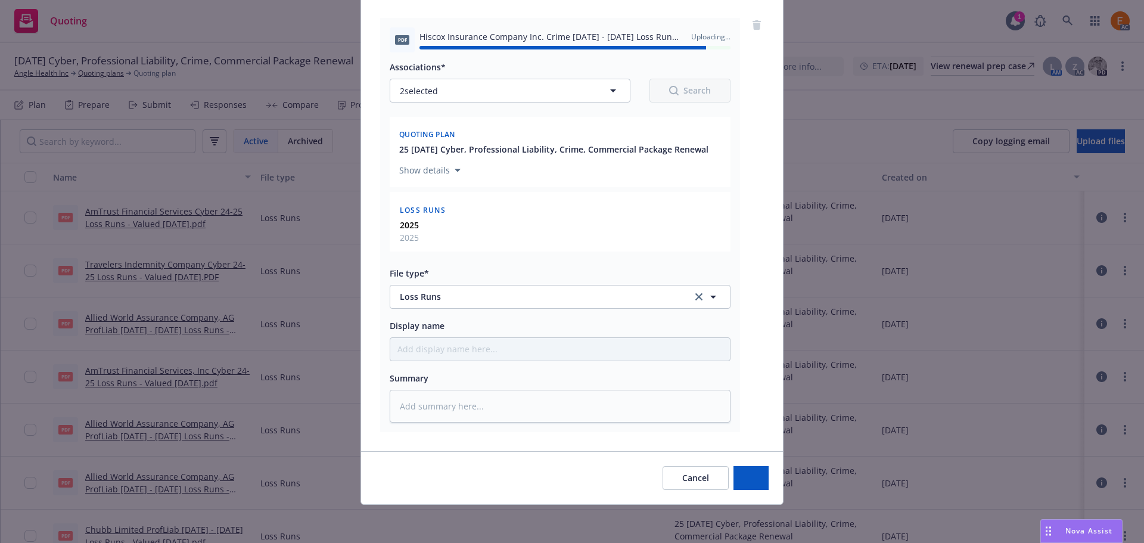
type textarea "x"
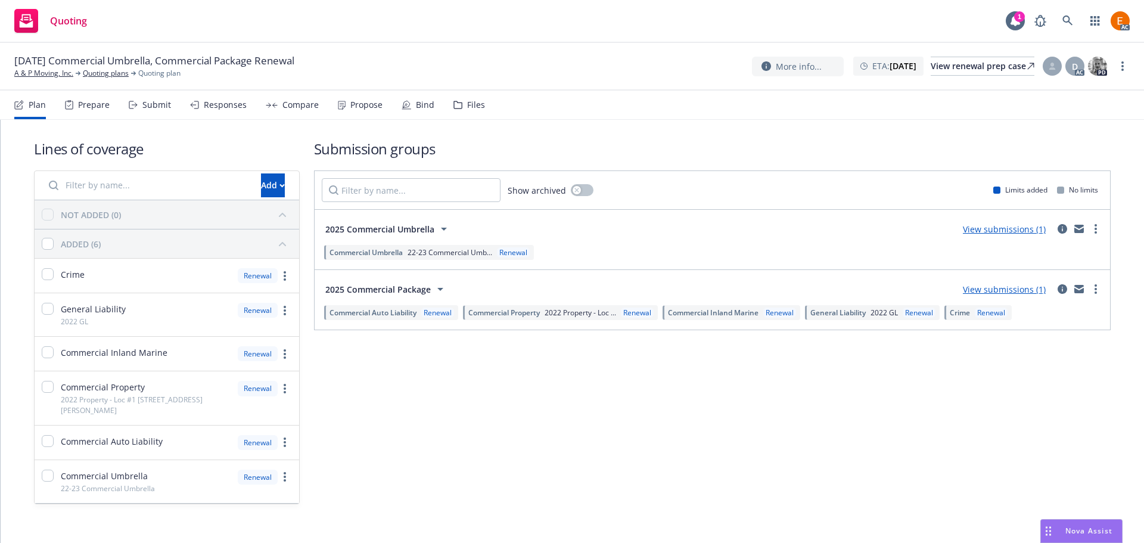
click at [472, 95] on div "Files" at bounding box center [469, 105] width 32 height 29
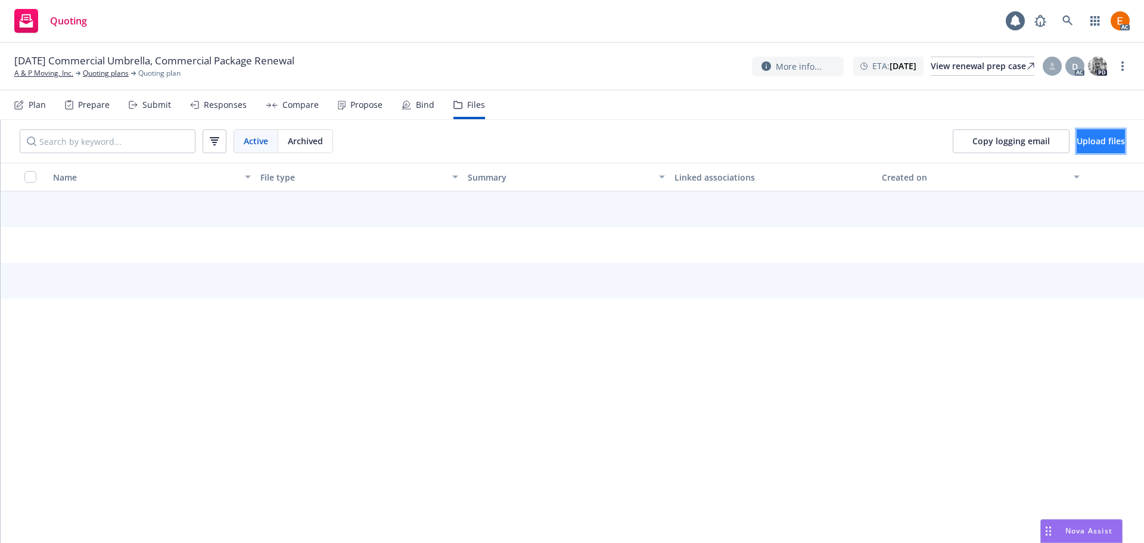
click at [1077, 142] on button "Upload files" at bounding box center [1101, 141] width 48 height 24
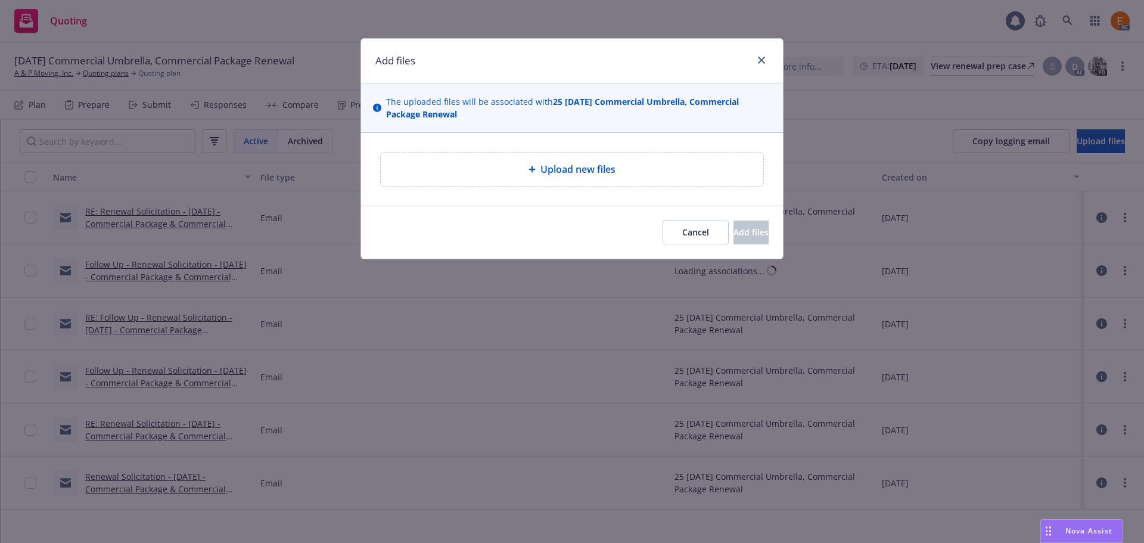
click at [621, 161] on div "Upload new files" at bounding box center [572, 169] width 383 height 33
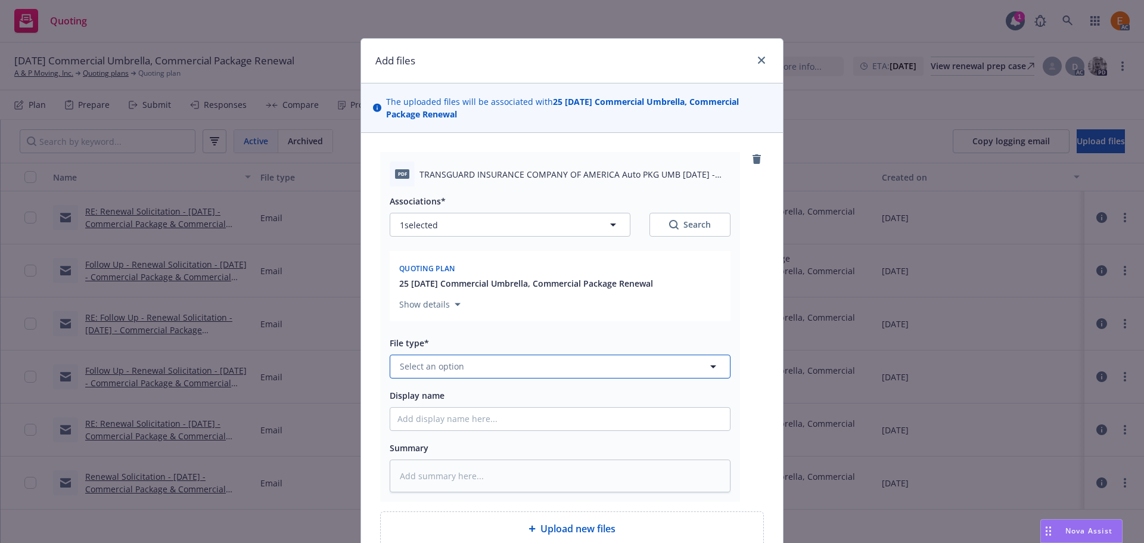
click at [493, 357] on button "Select an option" at bounding box center [560, 367] width 341 height 24
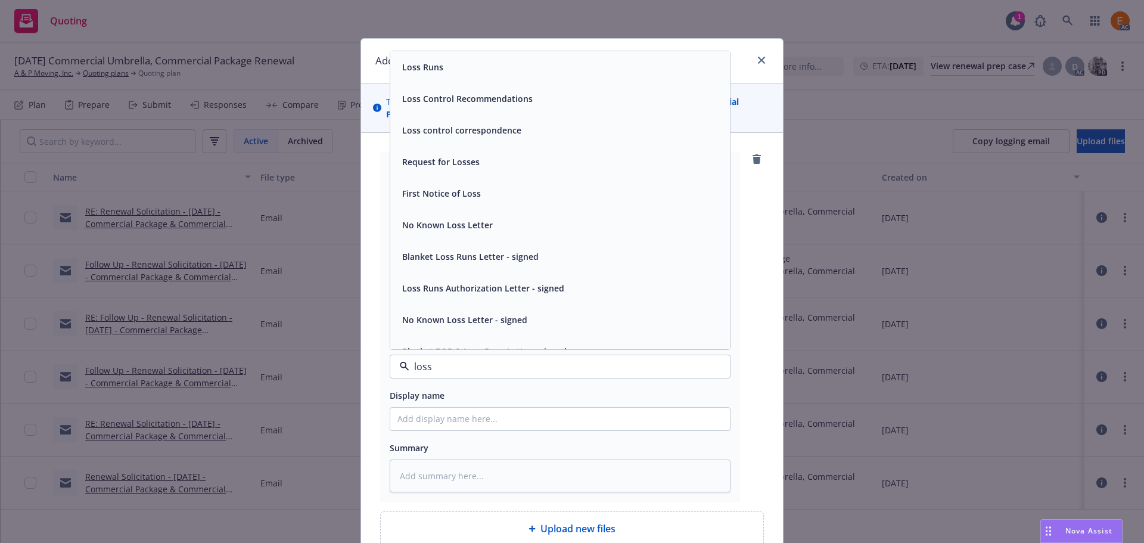
type input "loss r"
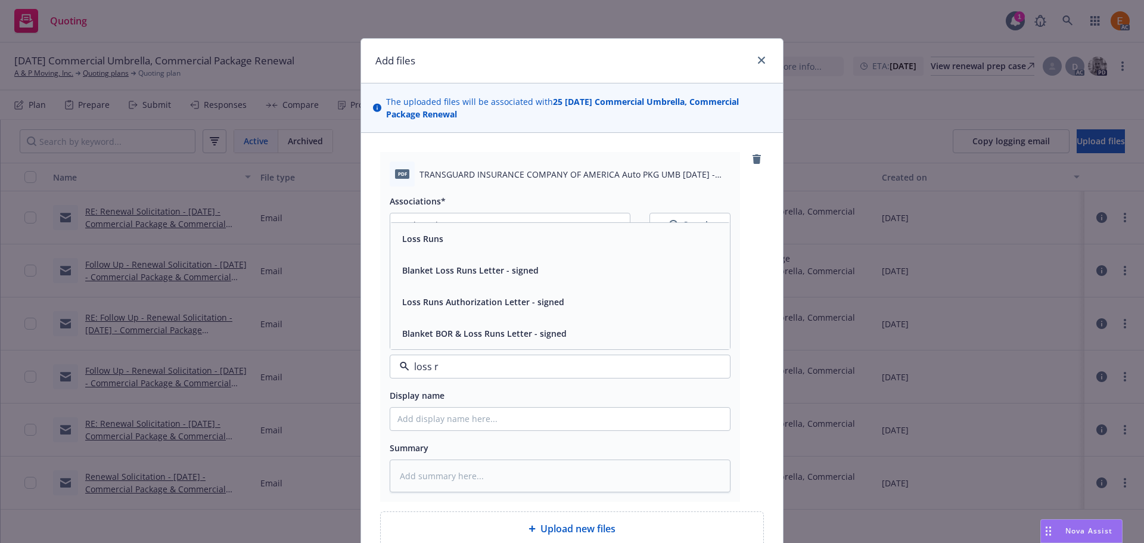
click at [445, 228] on div "Loss Runs" at bounding box center [560, 239] width 340 height 32
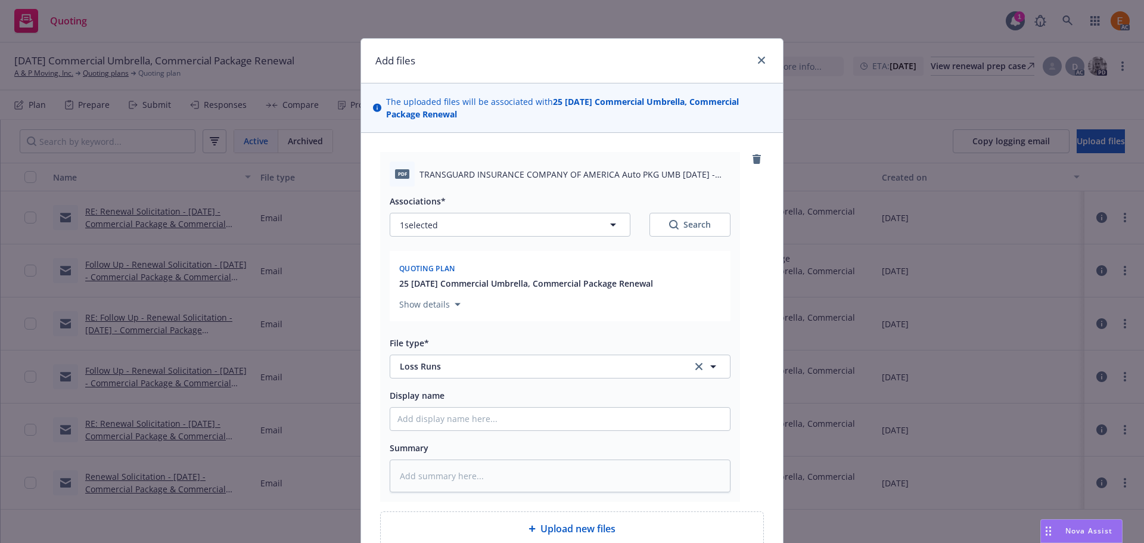
click at [691, 215] on button "Search" at bounding box center [689, 225] width 81 height 24
type textarea "x"
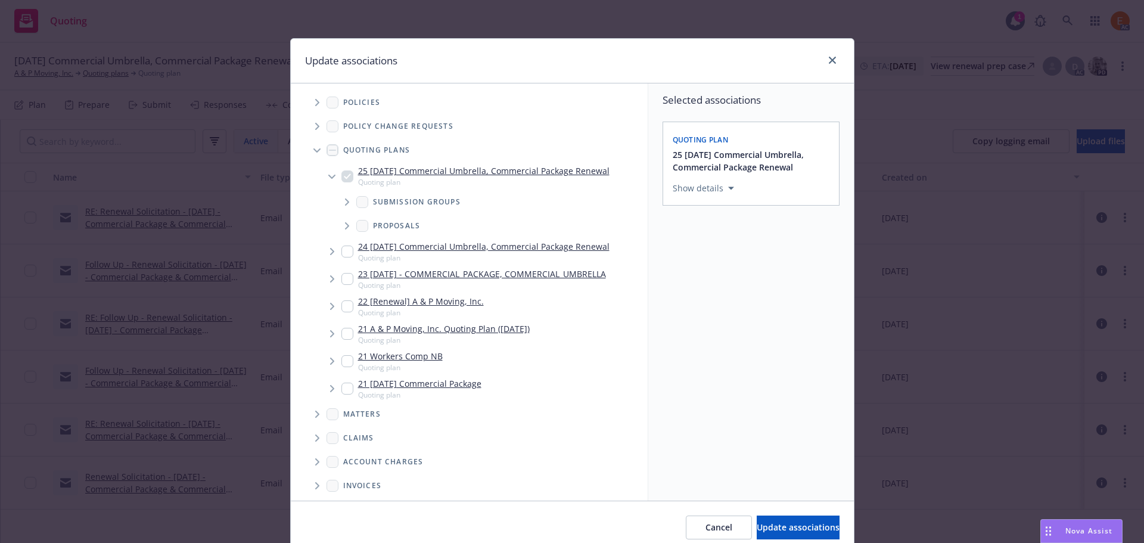
click at [307, 150] on span "Tree Example" at bounding box center [316, 150] width 19 height 19
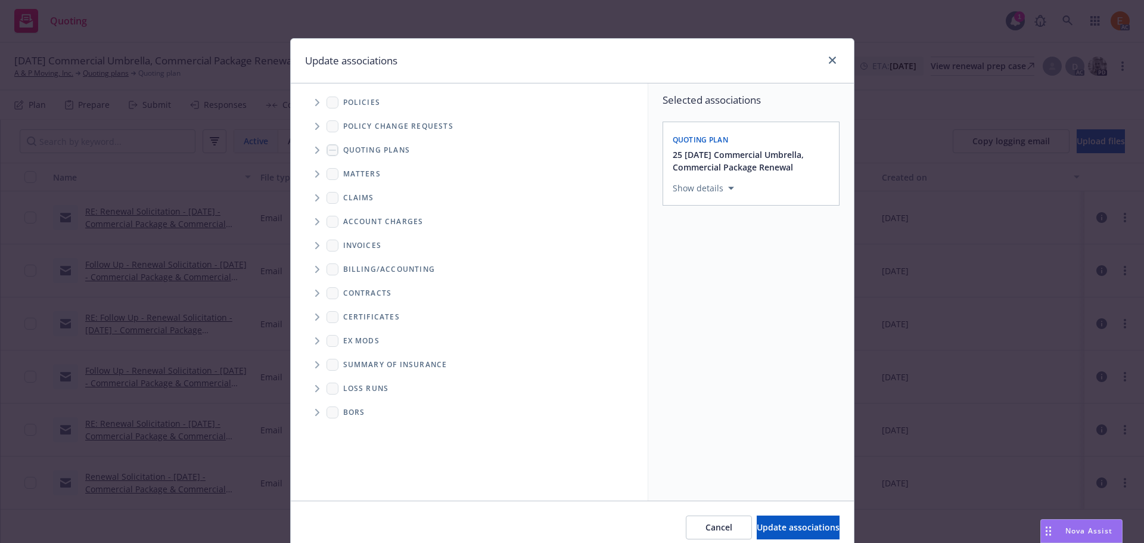
click at [315, 390] on icon "Folder Tree Example" at bounding box center [317, 388] width 4 height 7
click at [362, 414] on link "New Loss Runs folder" at bounding box center [405, 409] width 86 height 13
checkbox input "true"
click at [766, 269] on div "Select an option" at bounding box center [746, 271] width 127 height 12
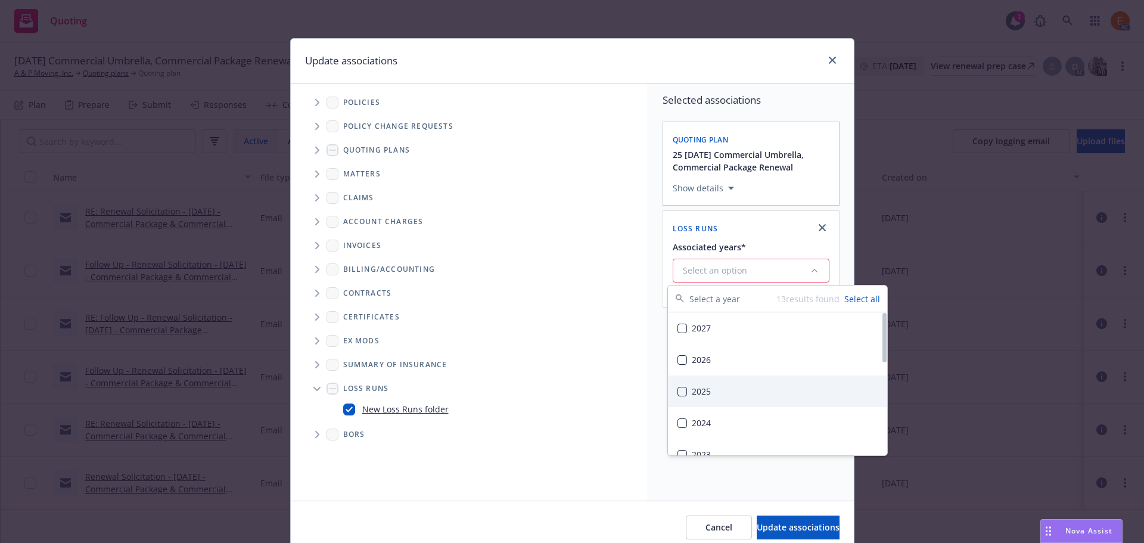
click at [721, 377] on div "2025" at bounding box center [777, 391] width 219 height 32
click at [789, 523] on span "Update associations" at bounding box center [798, 526] width 83 height 11
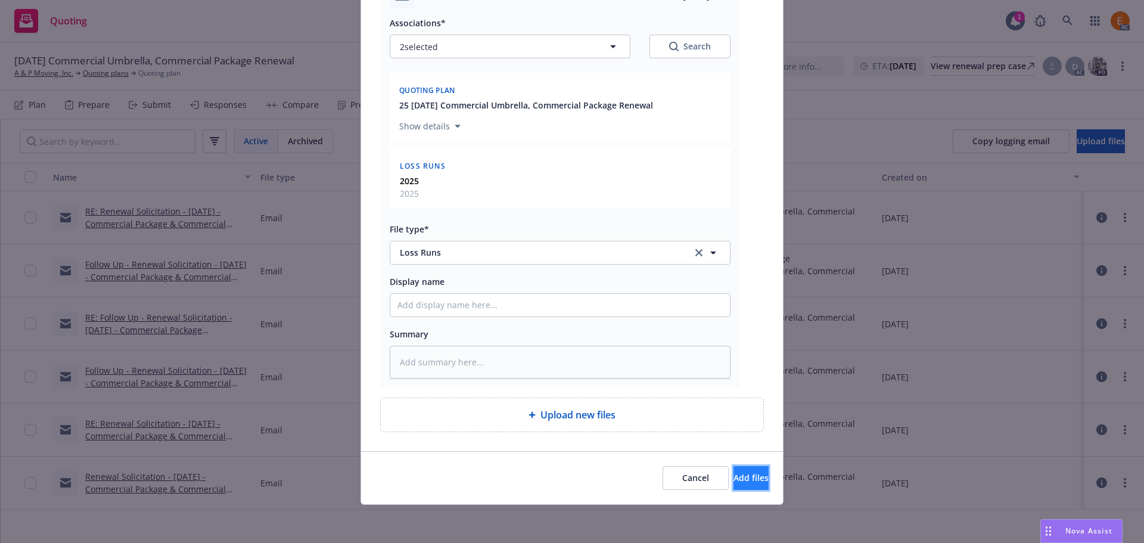
click at [754, 487] on button "Add files" at bounding box center [750, 478] width 35 height 24
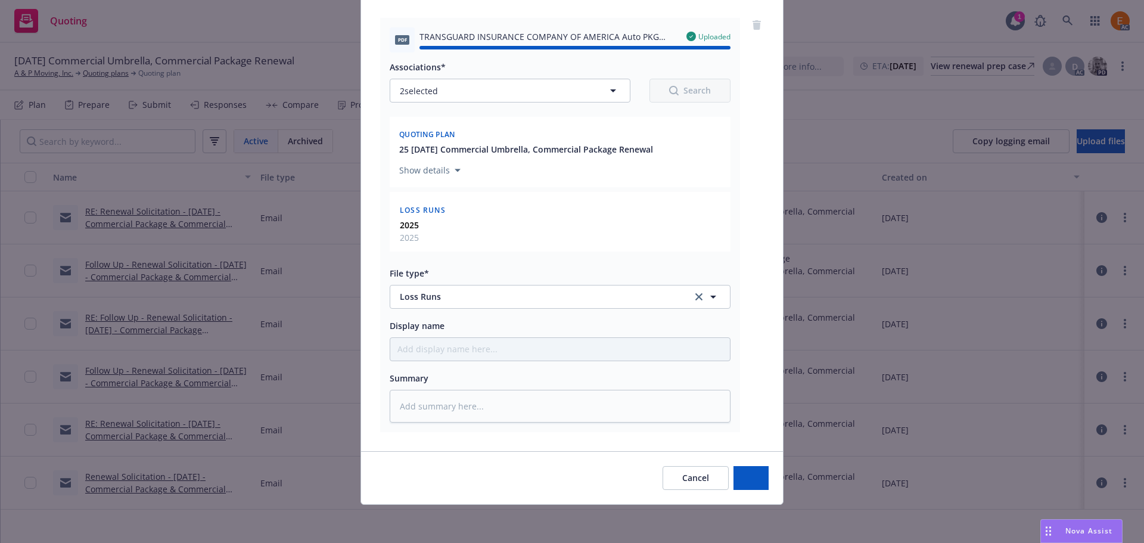
type textarea "x"
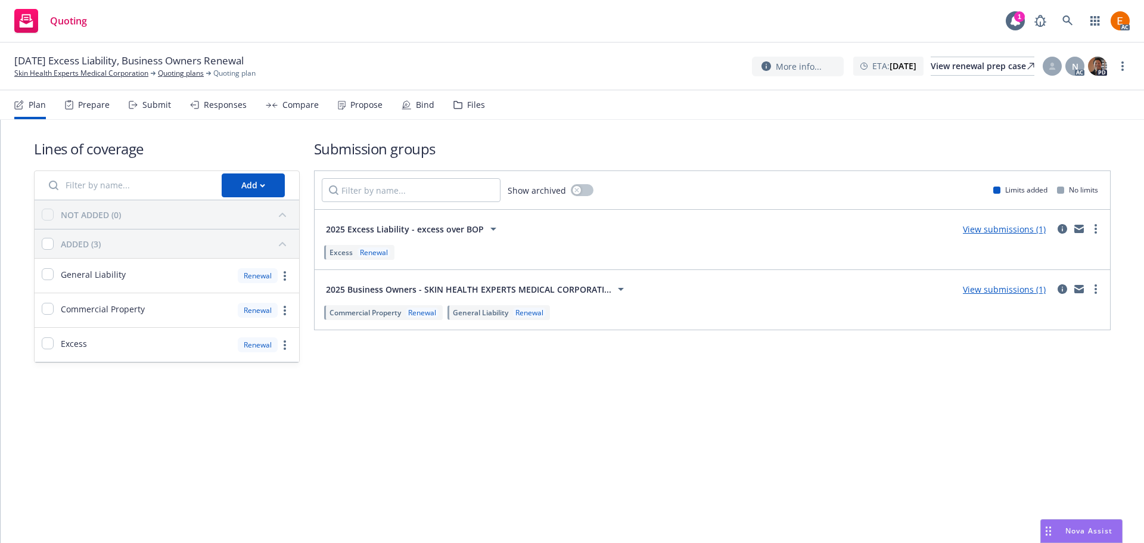
click at [459, 100] on div "Files" at bounding box center [469, 105] width 32 height 29
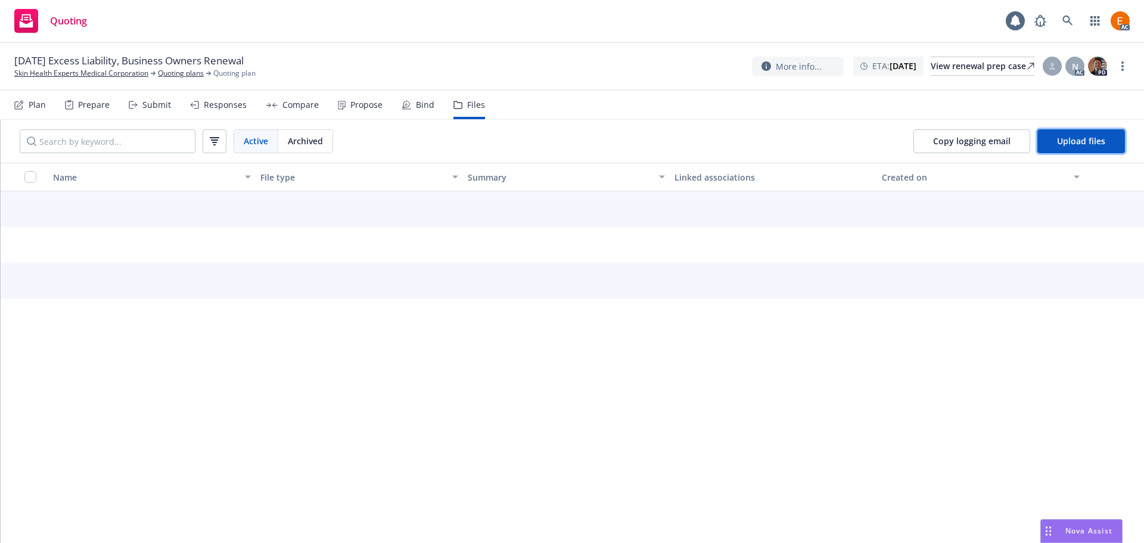
click at [1084, 144] on span "Upload files" at bounding box center [1081, 140] width 48 height 11
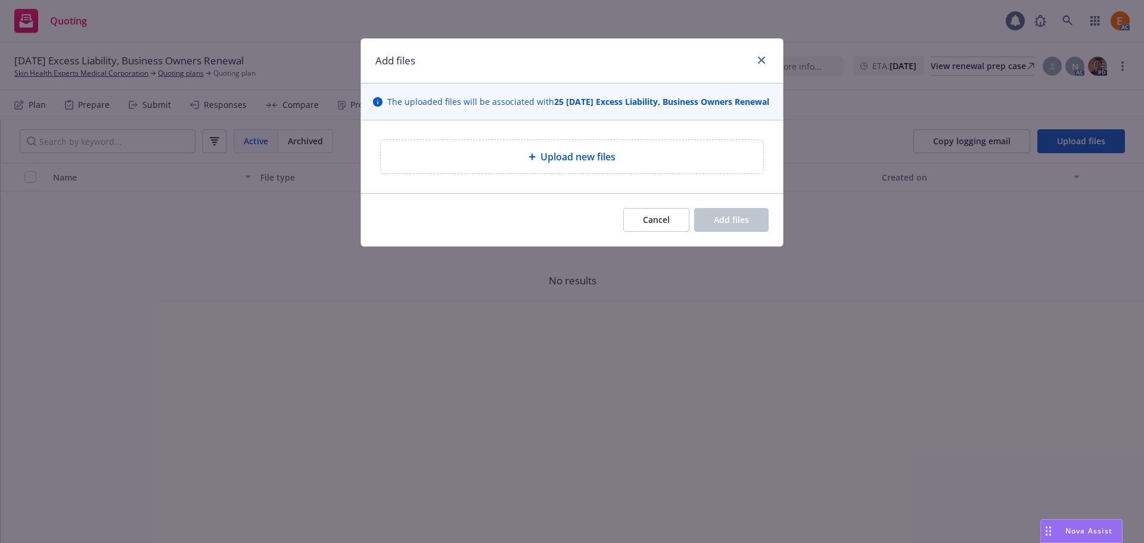
click at [577, 164] on span "Upload new files" at bounding box center [577, 157] width 75 height 14
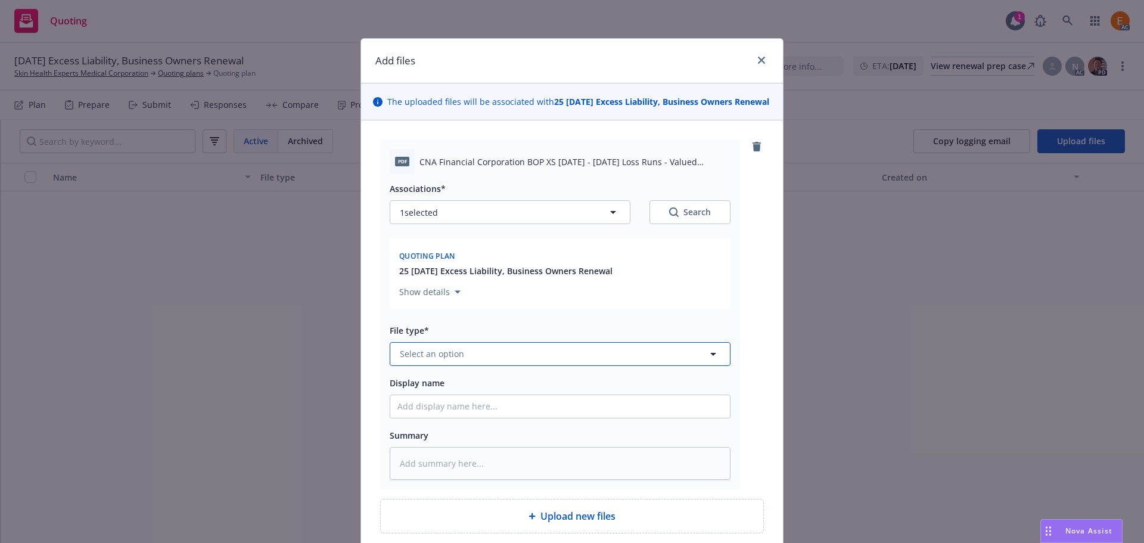
click at [524, 366] on button "Select an option" at bounding box center [560, 354] width 341 height 24
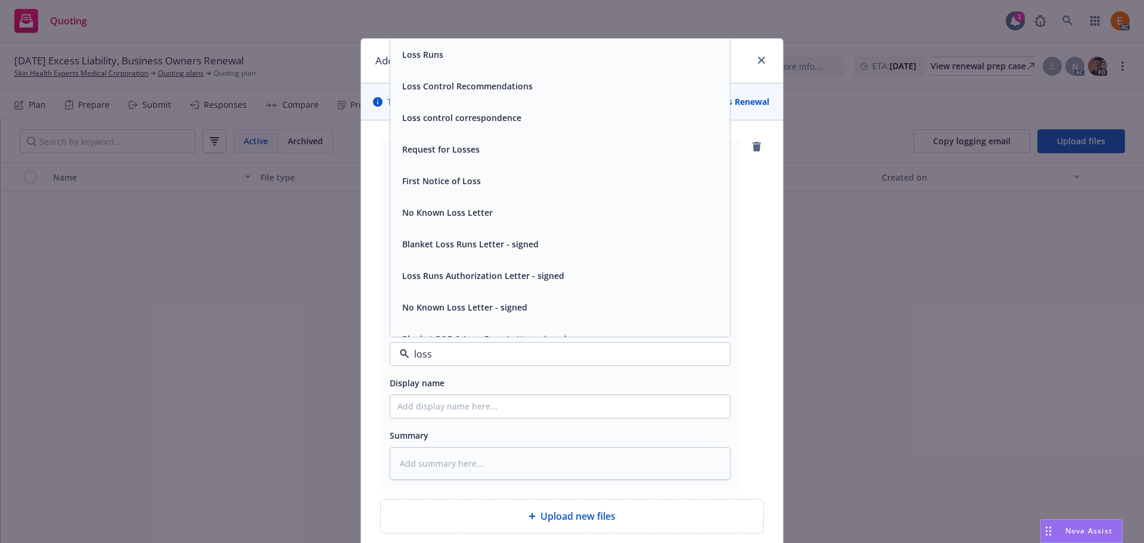
type input "loss r"
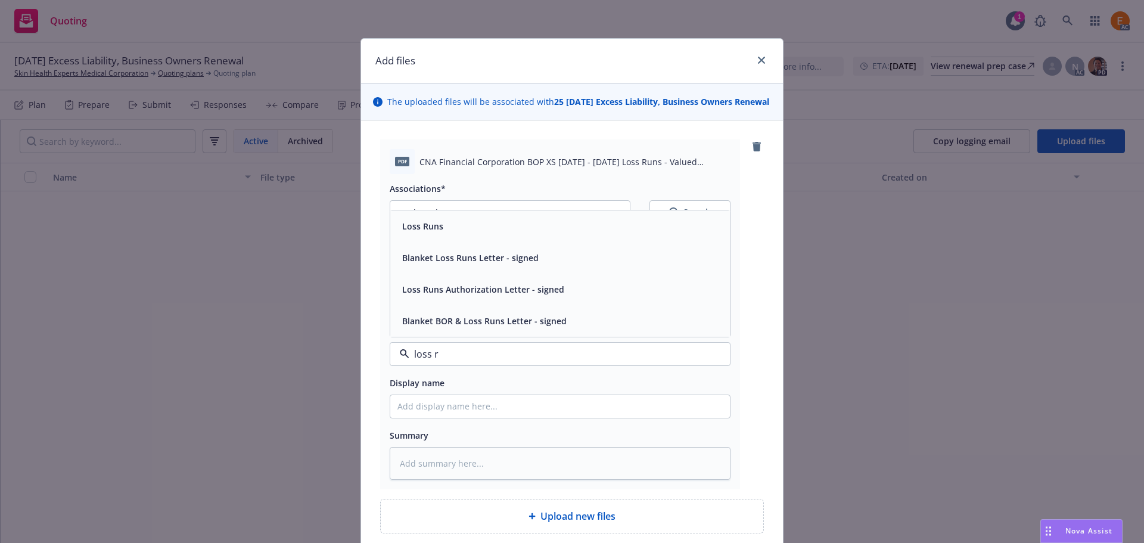
click at [442, 235] on div "Loss Runs" at bounding box center [559, 225] width 325 height 17
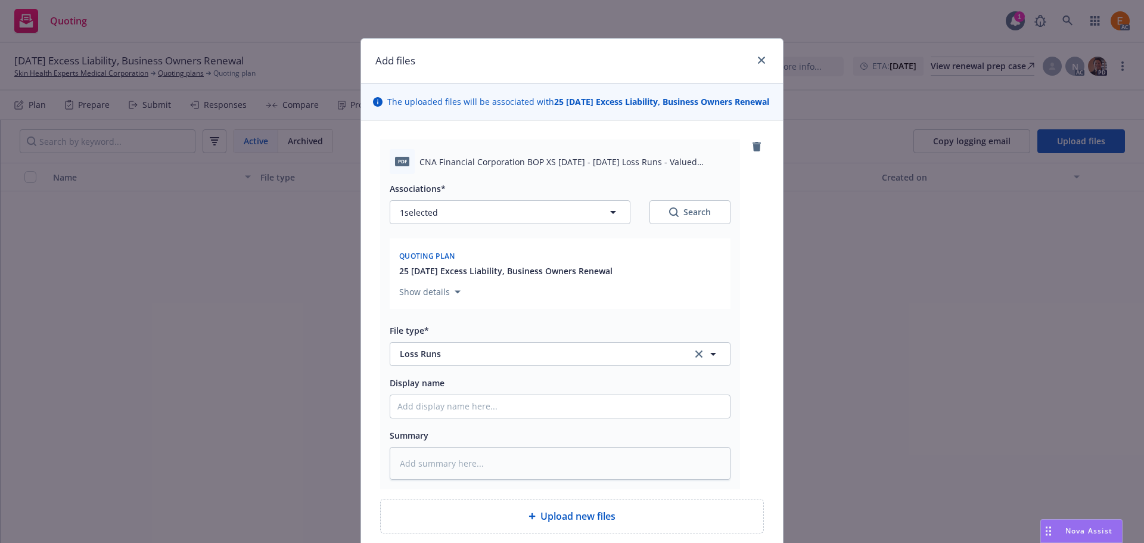
click at [660, 224] on button "Search" at bounding box center [689, 212] width 81 height 24
type textarea "x"
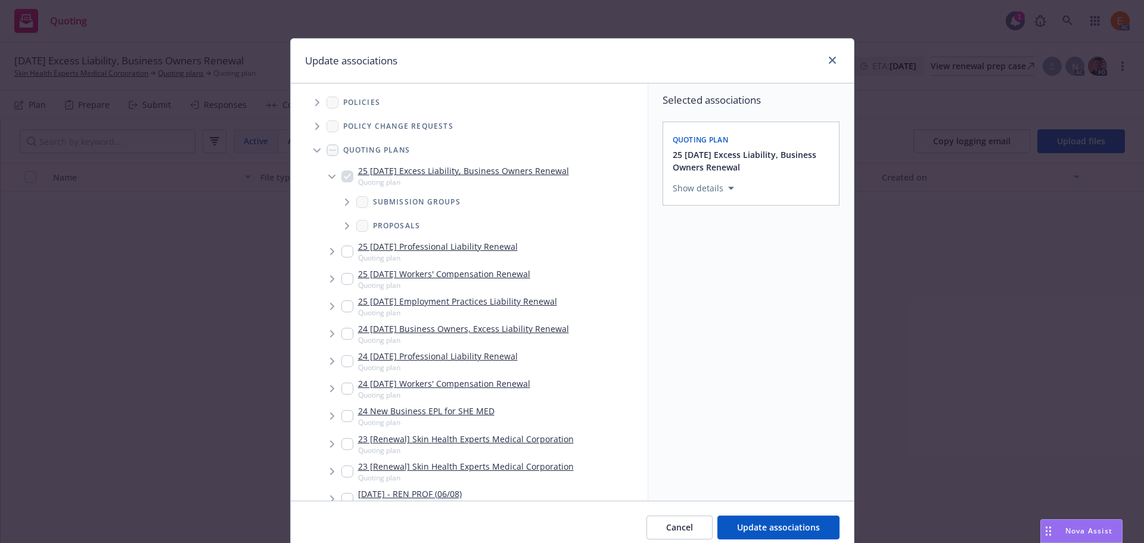
click at [312, 154] on span "Tree Example" at bounding box center [316, 150] width 19 height 19
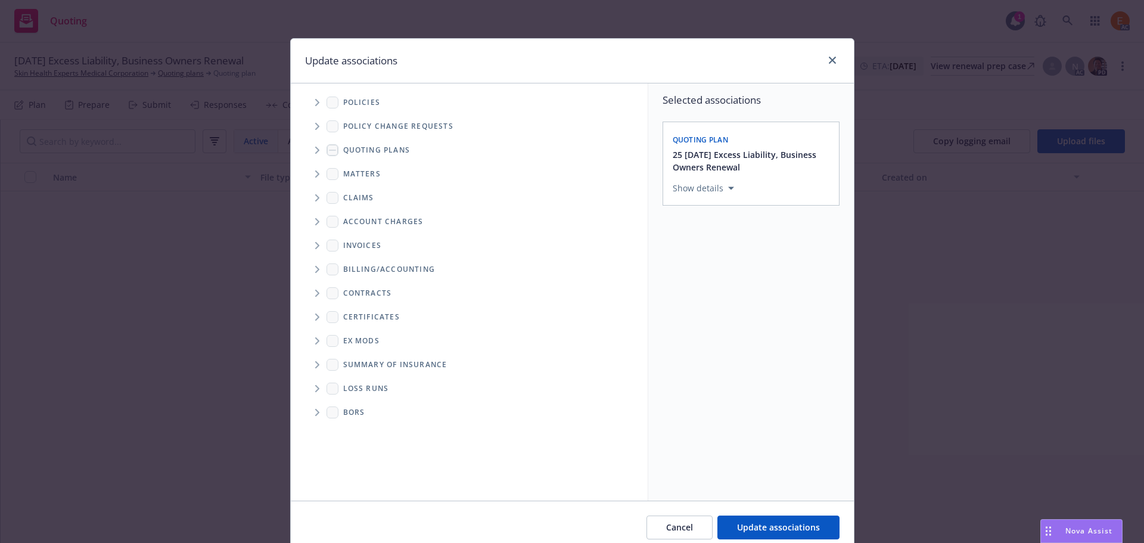
click at [315, 386] on icon "Folder Tree Example" at bounding box center [317, 388] width 4 height 7
click at [362, 409] on link "New Loss Runs folder" at bounding box center [405, 409] width 86 height 13
checkbox input "true"
click at [738, 274] on button "Select an option" at bounding box center [751, 271] width 157 height 24
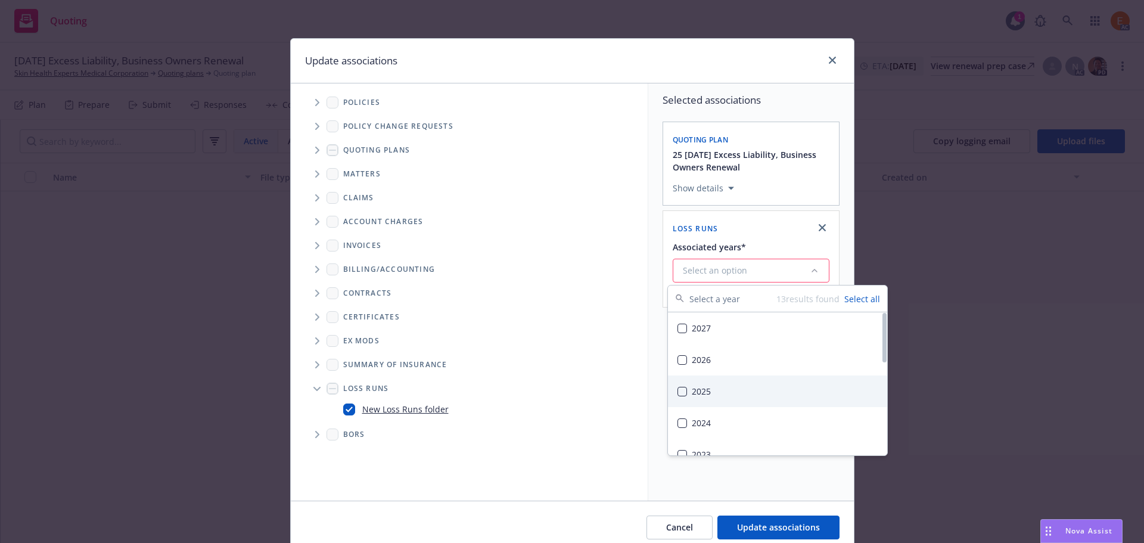
click at [724, 399] on div "2025" at bounding box center [777, 391] width 219 height 32
click at [775, 523] on span "Update associations" at bounding box center [778, 526] width 83 height 11
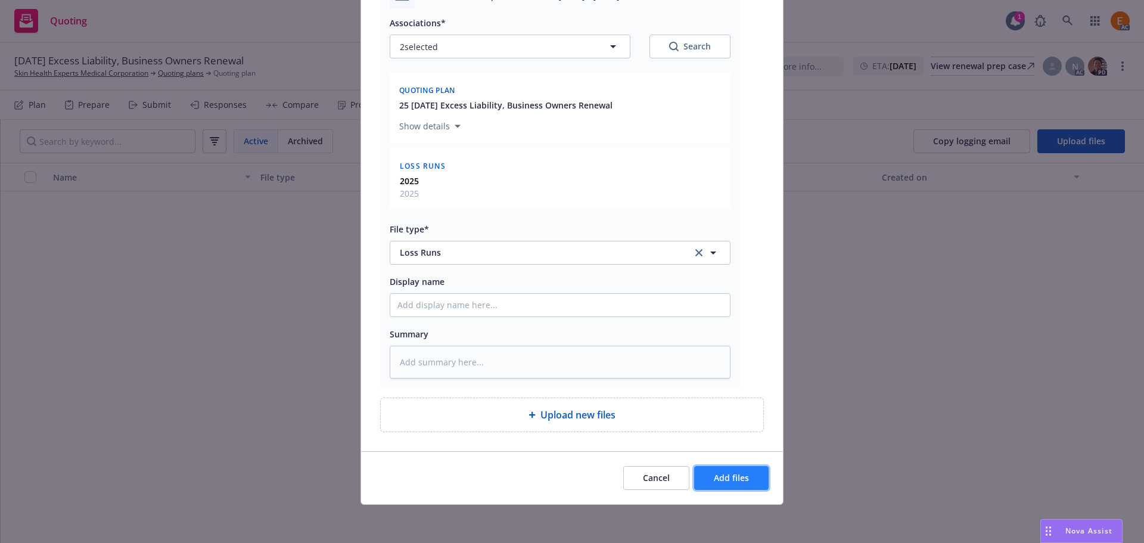
click at [756, 477] on button "Add files" at bounding box center [731, 478] width 74 height 24
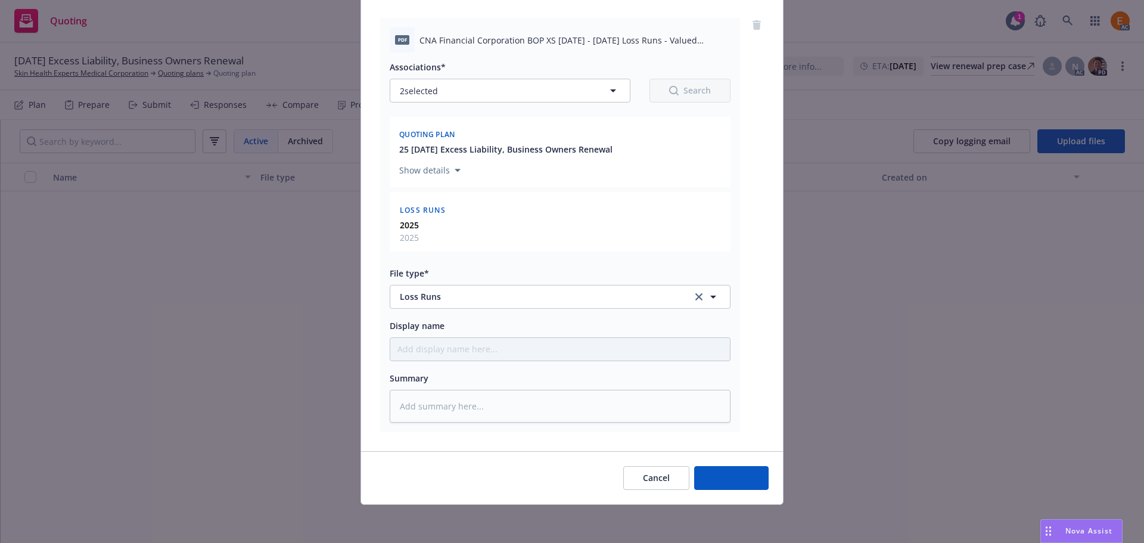
scroll to position [134, 0]
type textarea "x"
